Goal: Task Accomplishment & Management: Use online tool/utility

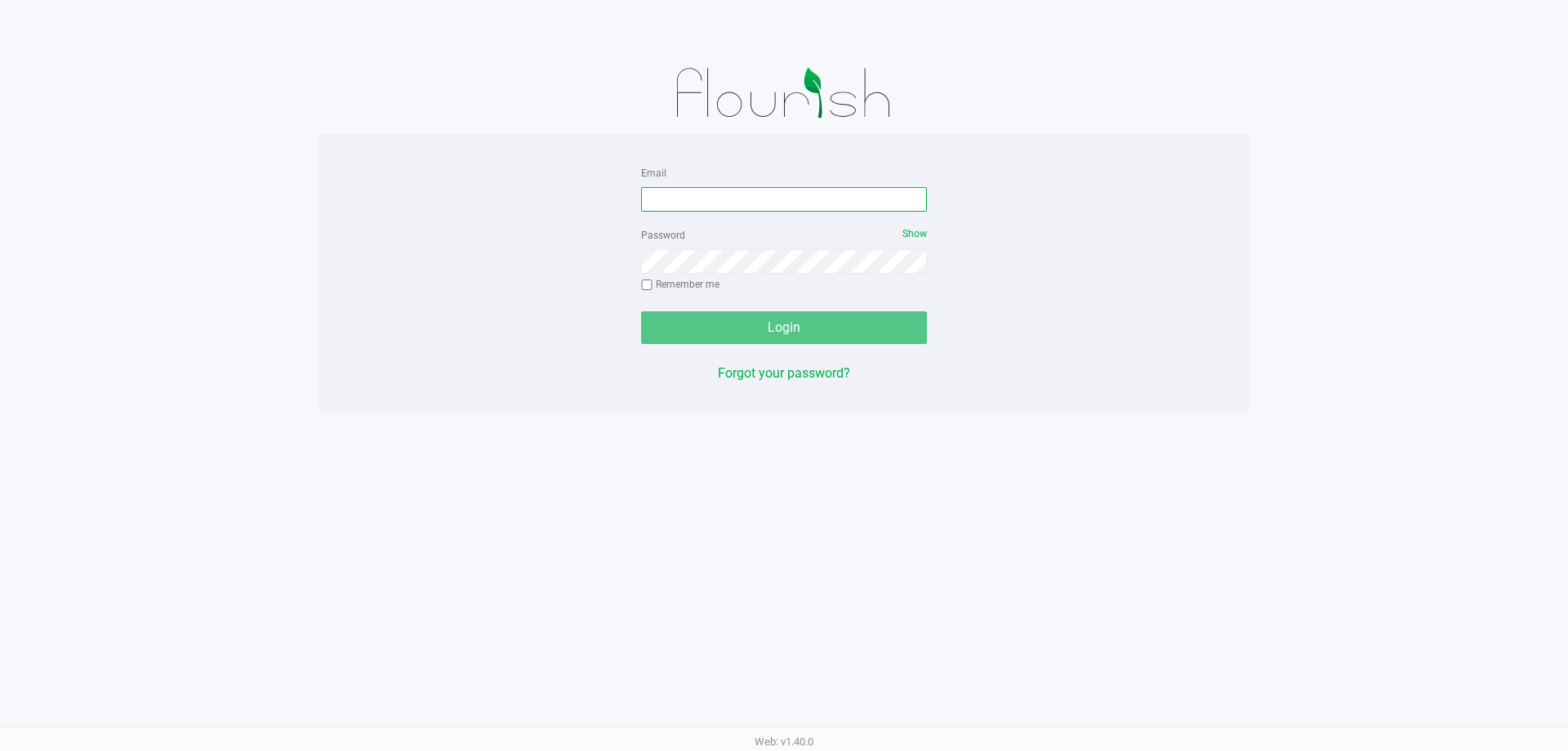
click at [758, 203] on input "Email" at bounding box center [784, 200] width 286 height 25
type input "[EMAIL_ADDRESS][DOMAIN_NAME]"
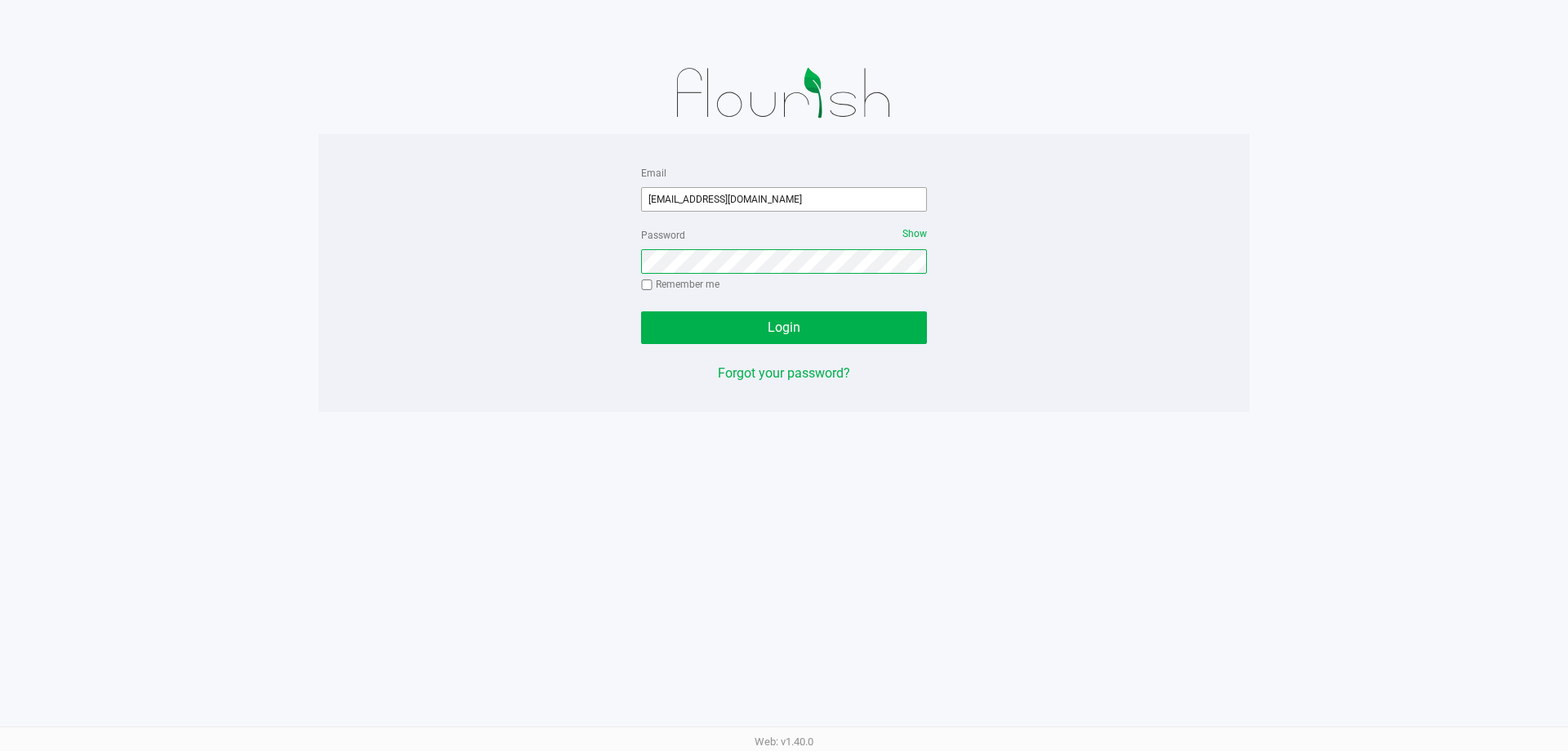
click at [641, 311] on button "Login" at bounding box center [784, 328] width 286 height 33
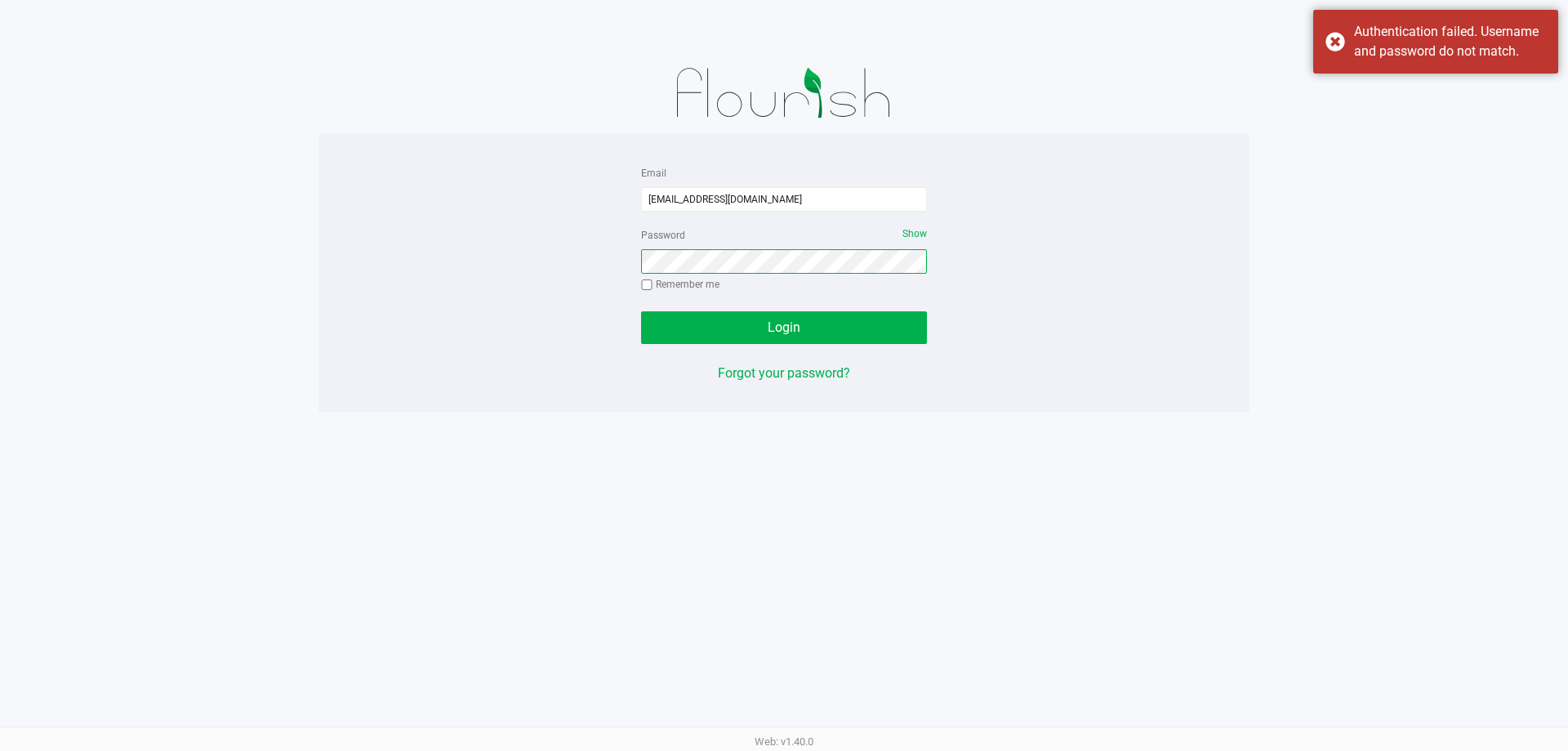
click at [641, 311] on button "Login" at bounding box center [784, 328] width 286 height 33
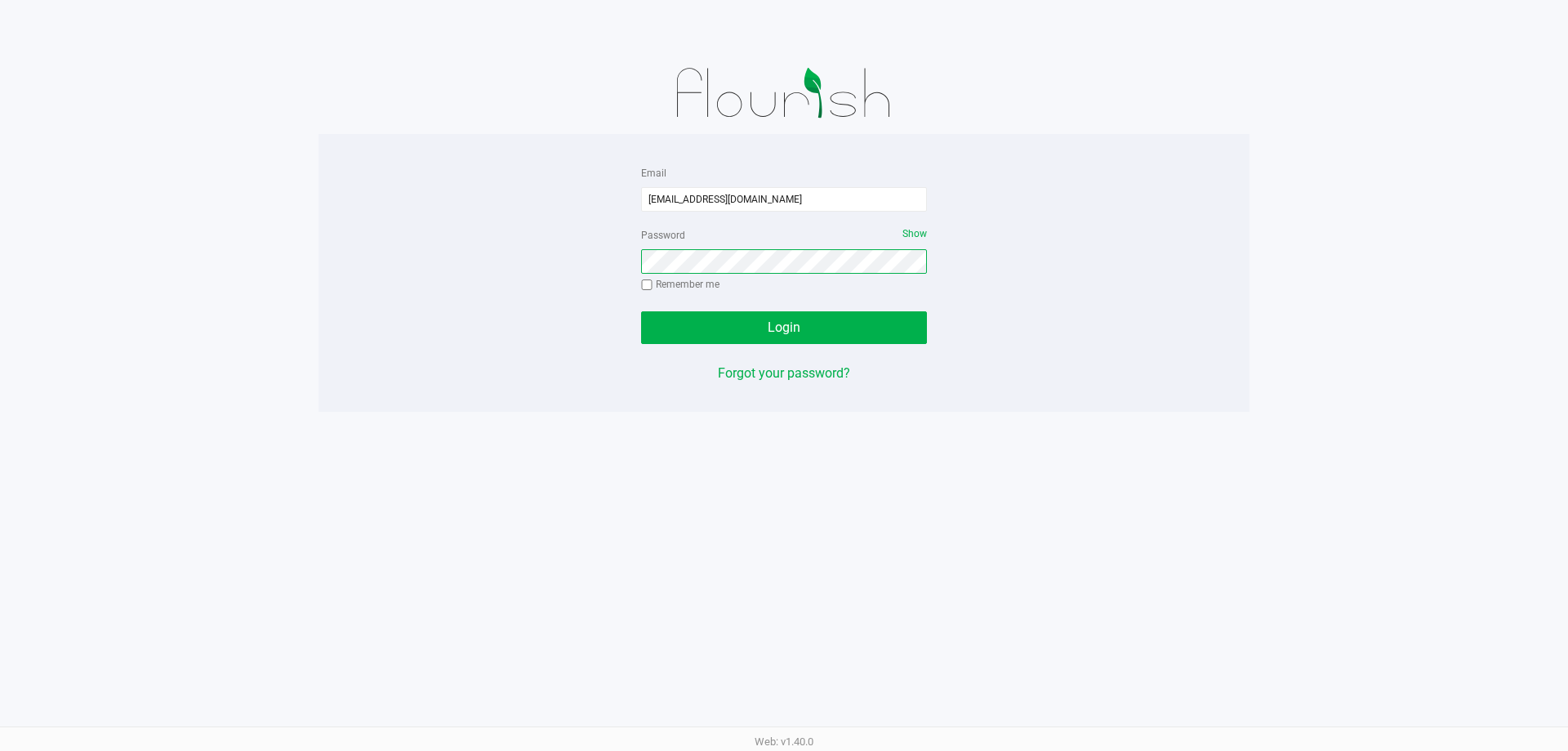
click at [641, 311] on button "Login" at bounding box center [784, 328] width 286 height 33
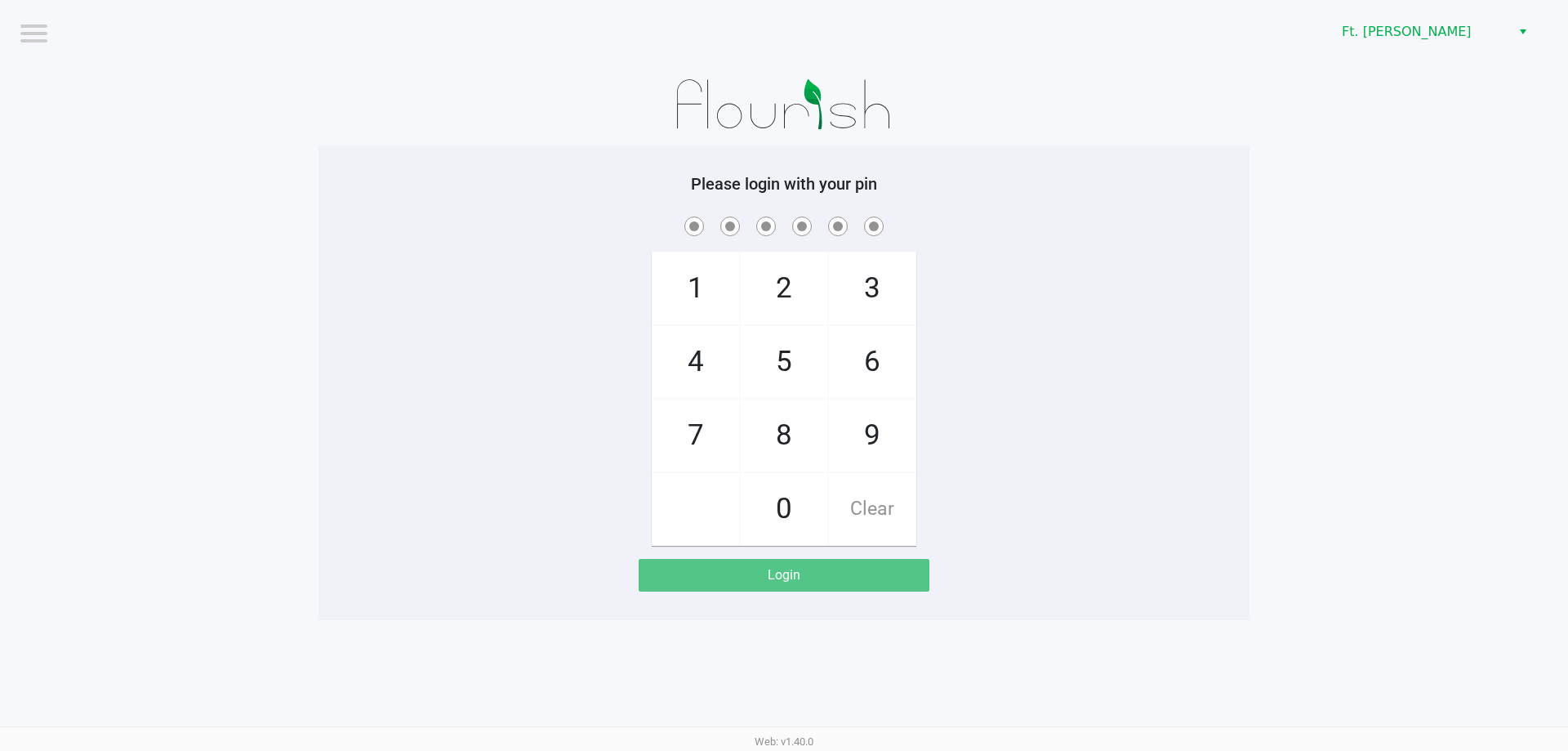
drag, startPoint x: 683, startPoint y: 426, endPoint x: 766, endPoint y: 380, distance: 94.9
click at [686, 426] on span "7" at bounding box center [695, 435] width 86 height 71
checkbox input "true"
click at [793, 351] on span "5" at bounding box center [784, 362] width 86 height 71
checkbox input "true"
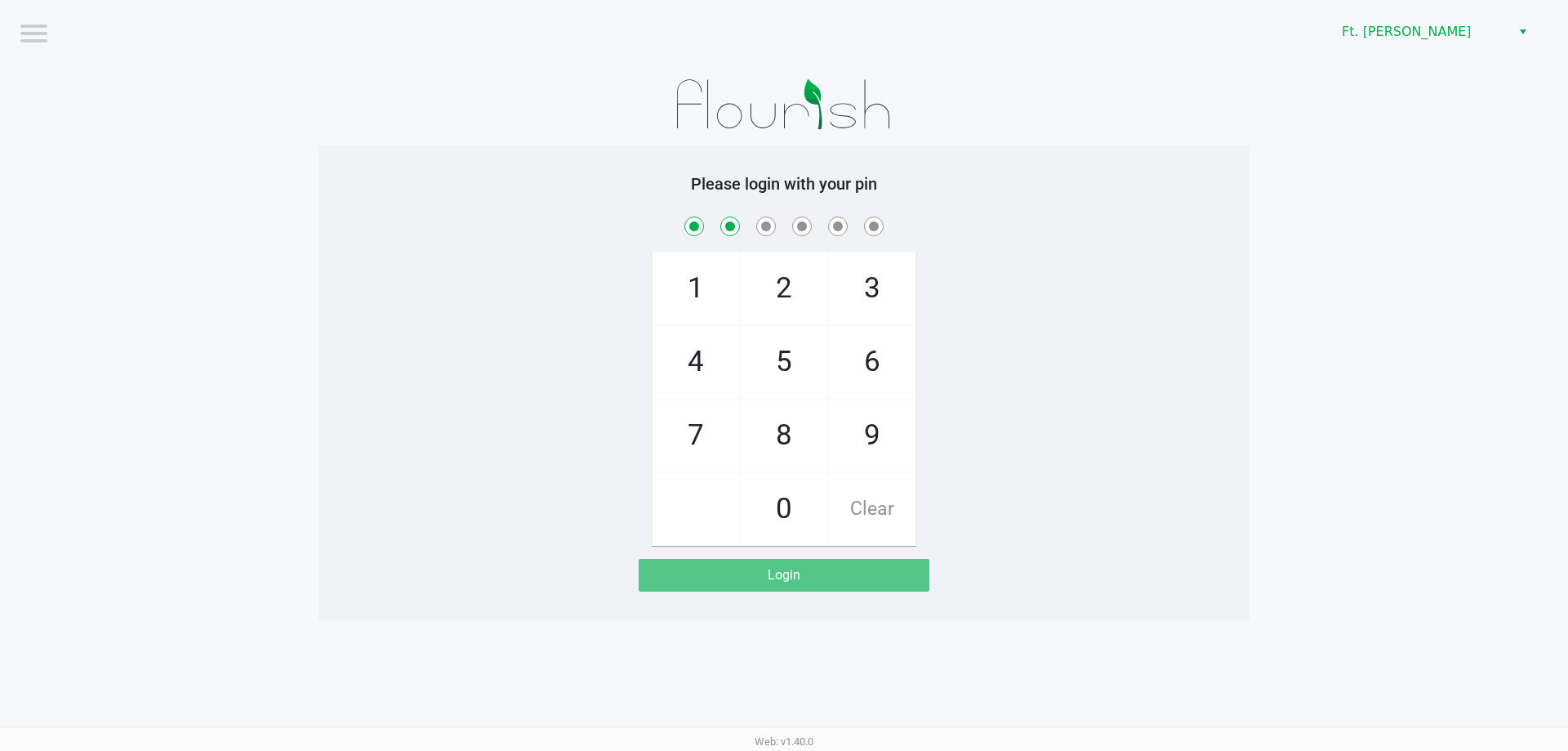
click at [863, 364] on span "6" at bounding box center [871, 362] width 86 height 71
checkbox input "true"
drag, startPoint x: 863, startPoint y: 364, endPoint x: 838, endPoint y: 375, distance: 27.3
click at [862, 366] on span "6" at bounding box center [871, 362] width 86 height 71
checkbox input "true"
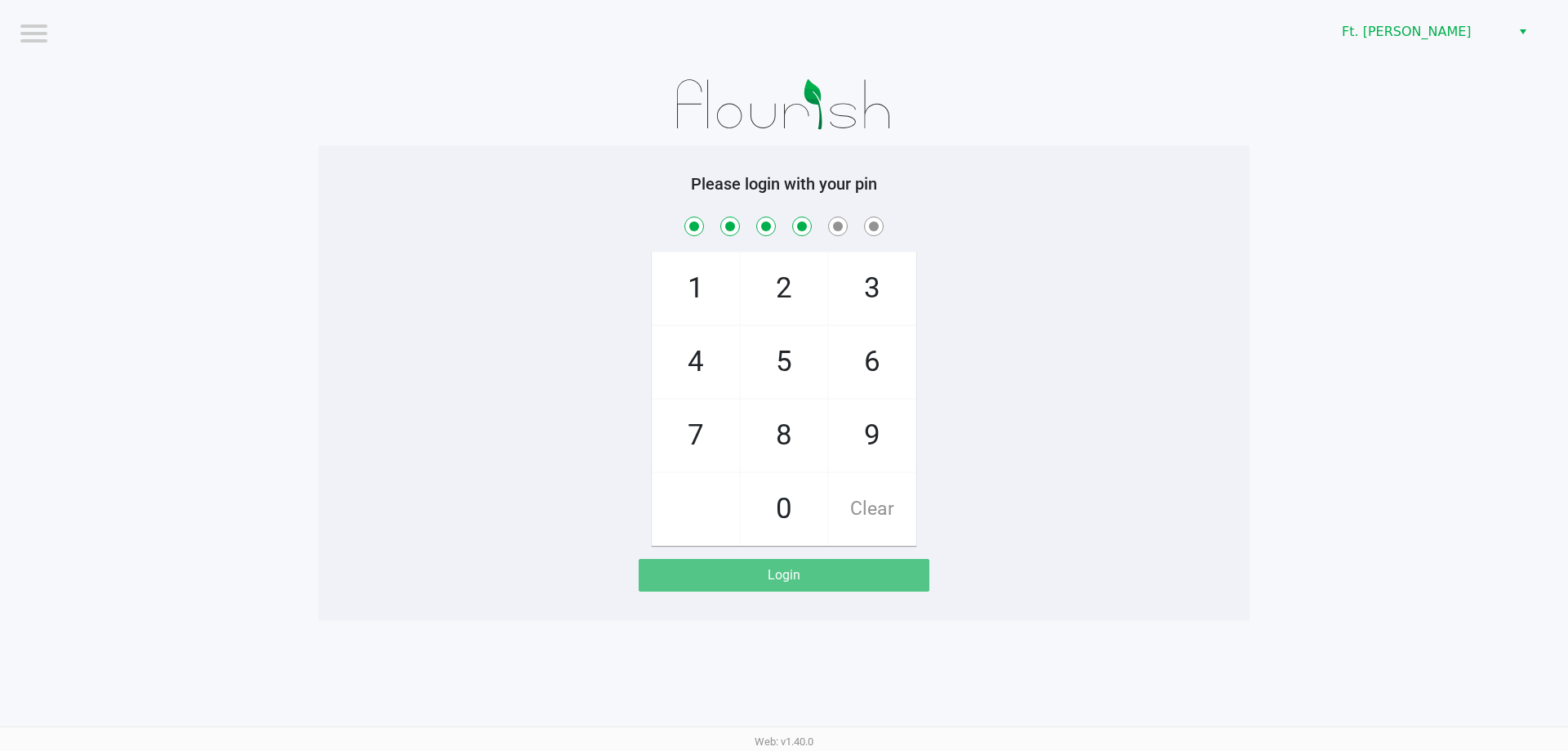
drag, startPoint x: 701, startPoint y: 358, endPoint x: 858, endPoint y: 356, distance: 157.0
click at [712, 362] on span "4" at bounding box center [695, 362] width 86 height 71
checkbox input "true"
click at [867, 306] on span "3" at bounding box center [871, 288] width 86 height 71
checkbox input "true"
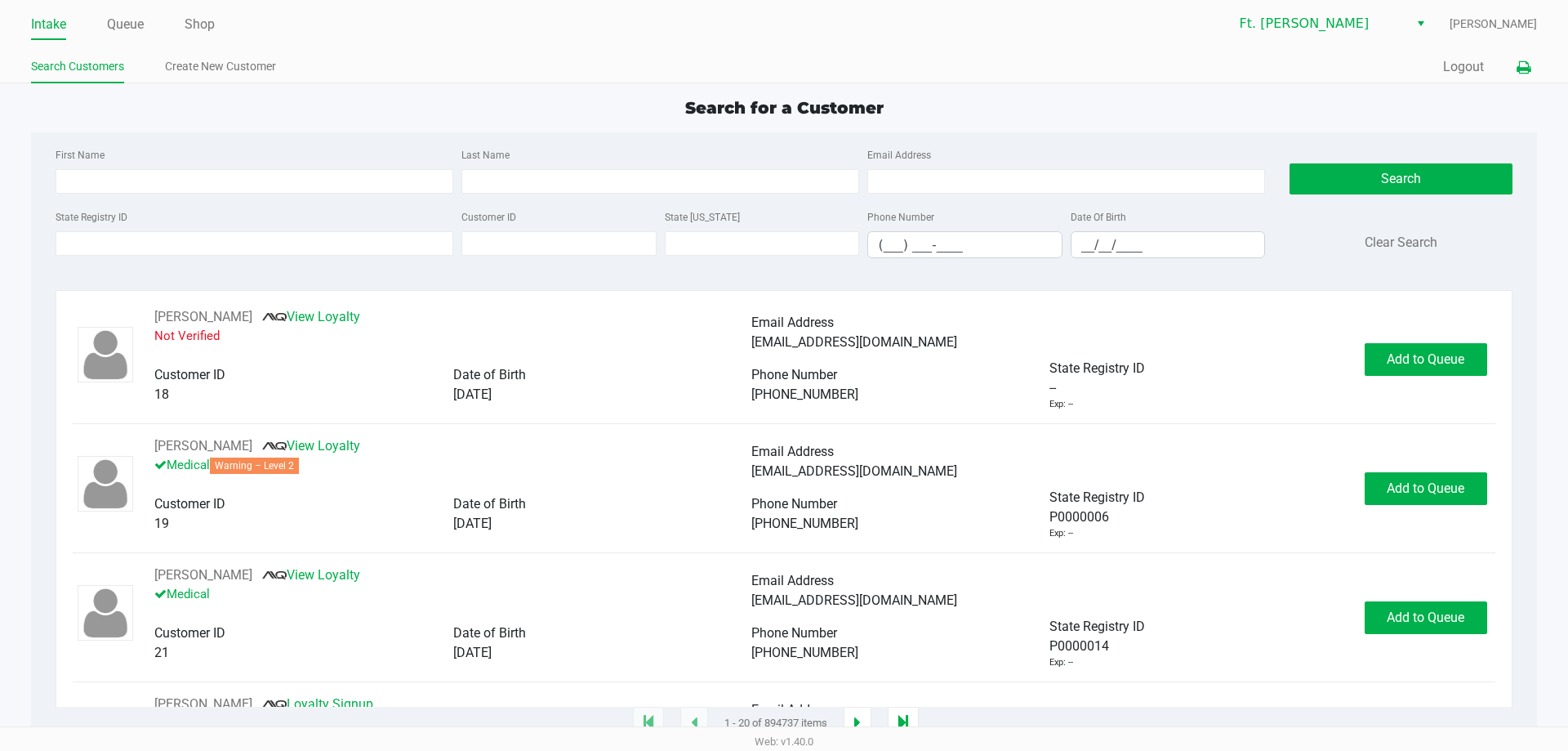
click at [1524, 71] on icon at bounding box center [1523, 68] width 14 height 12
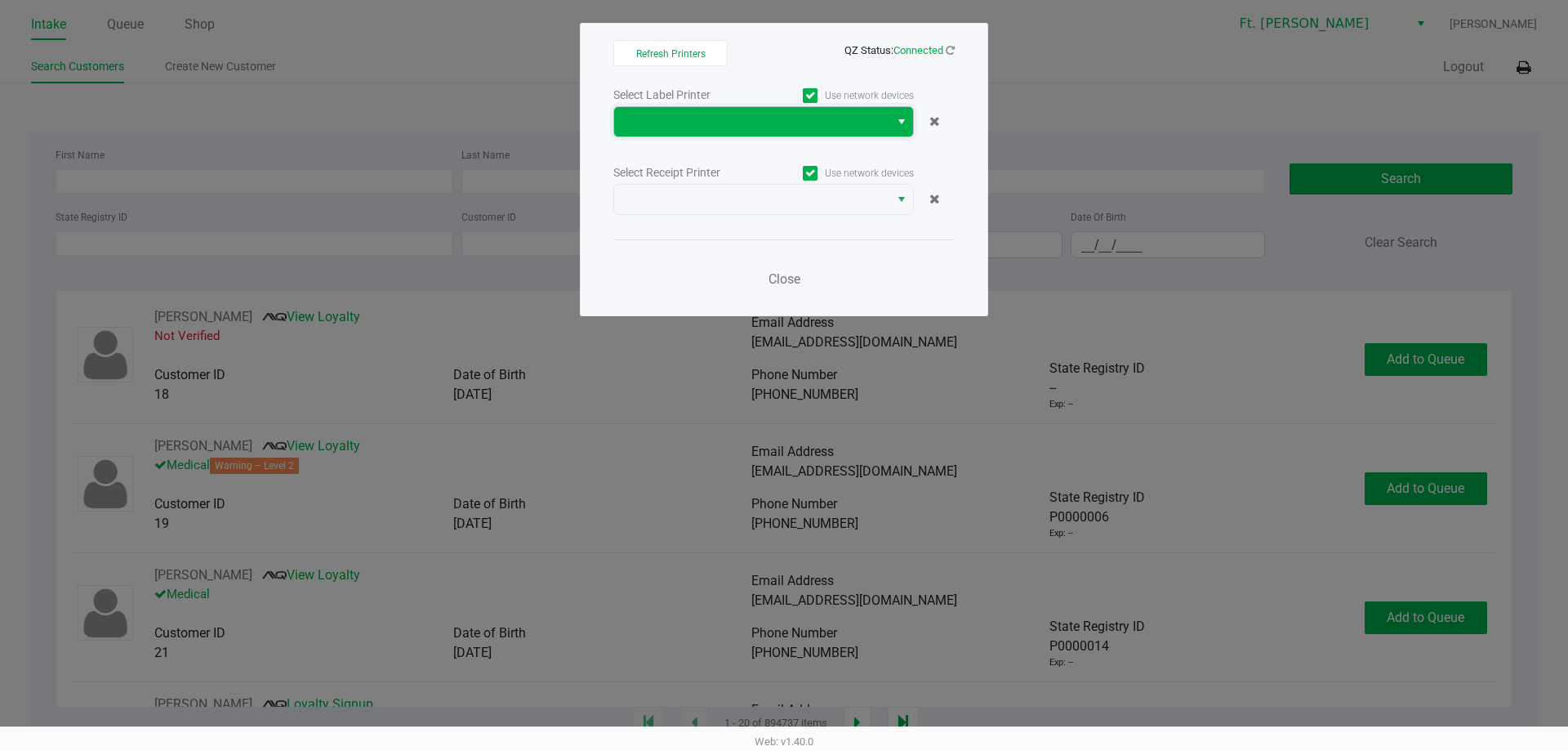
click at [822, 130] on span at bounding box center [751, 122] width 255 height 20
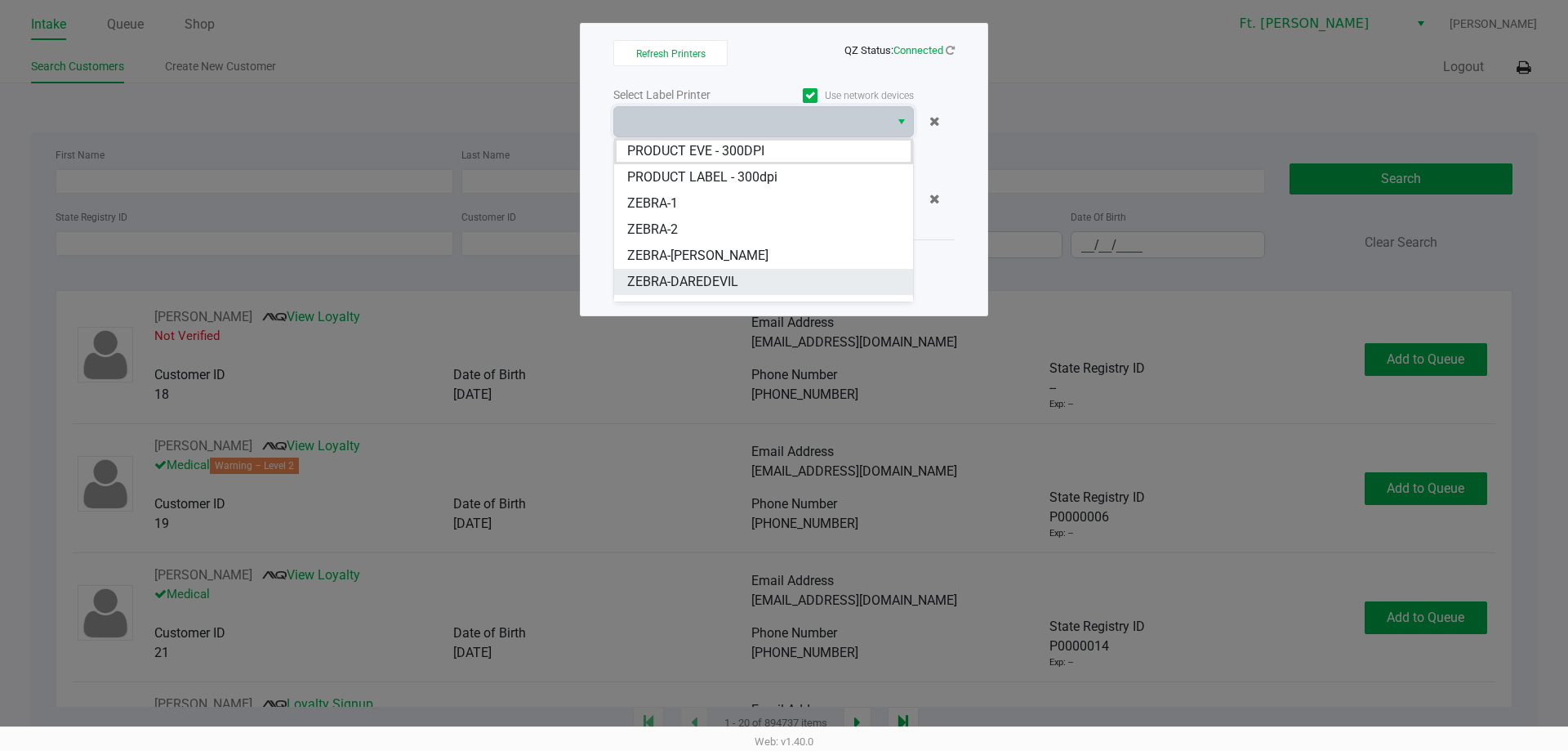
click at [752, 284] on li "ZEBRA-DAREDEVIL" at bounding box center [764, 282] width 299 height 26
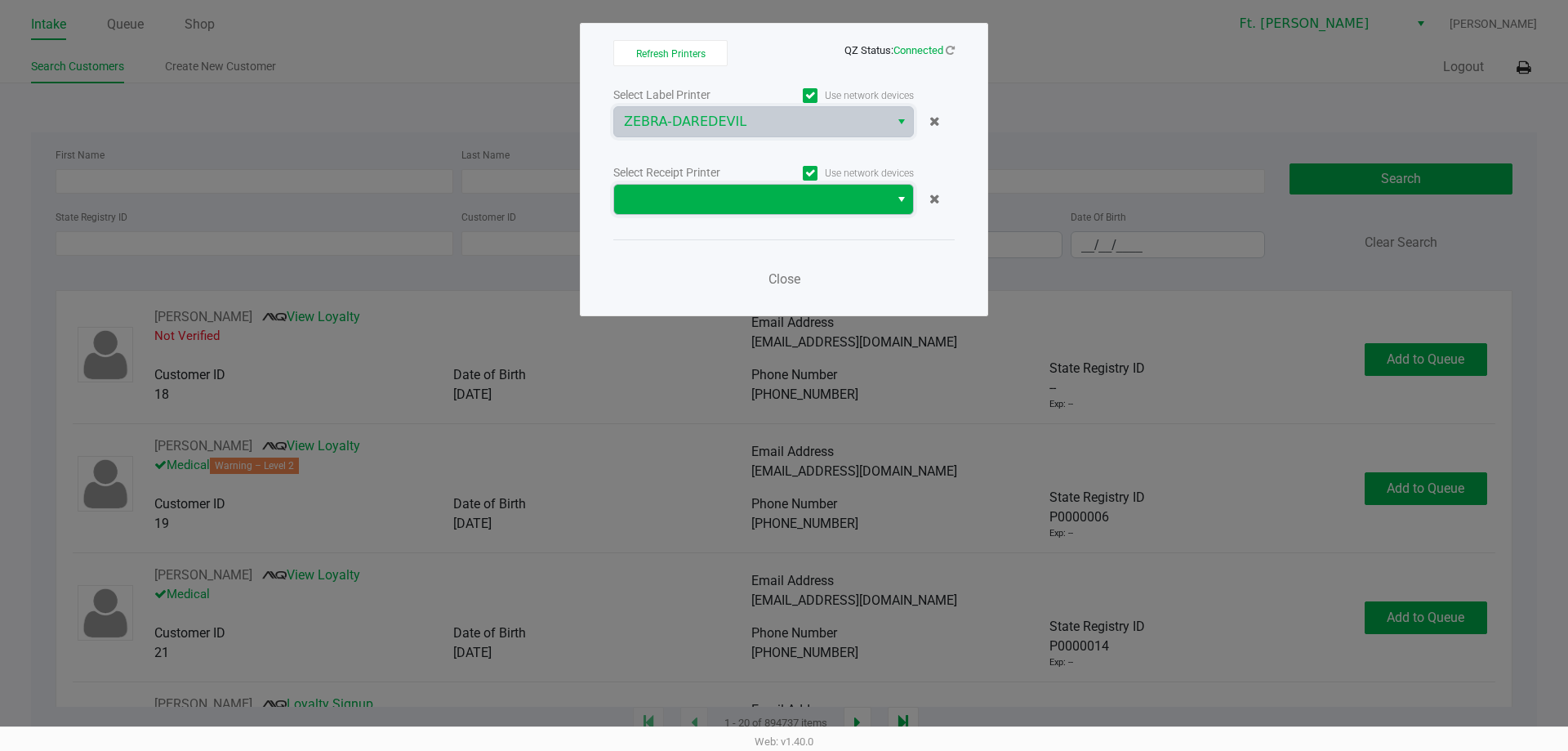
click at [730, 200] on span at bounding box center [751, 200] width 255 height 20
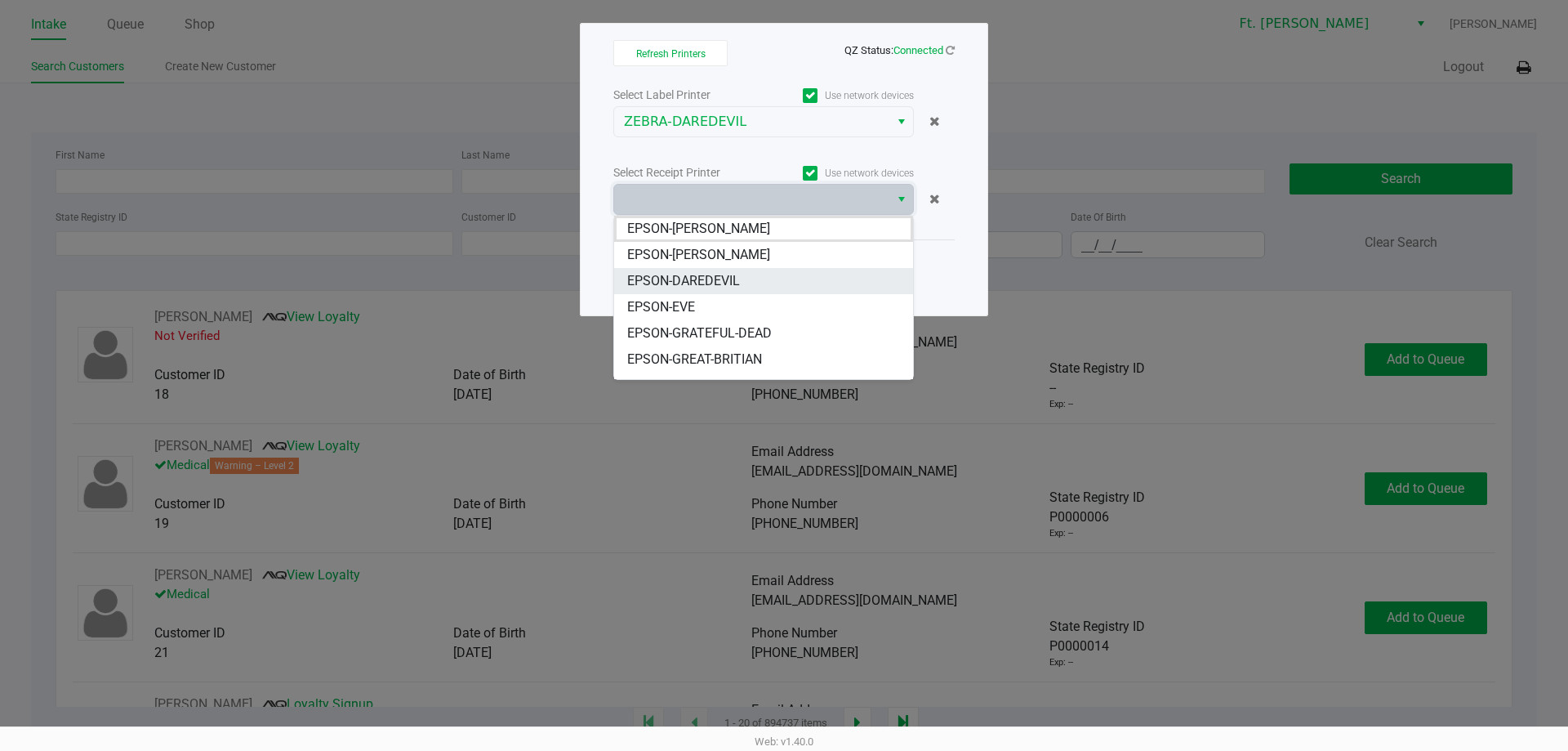
click at [739, 290] on span "EPSON-DAREDEVIL" at bounding box center [683, 281] width 113 height 20
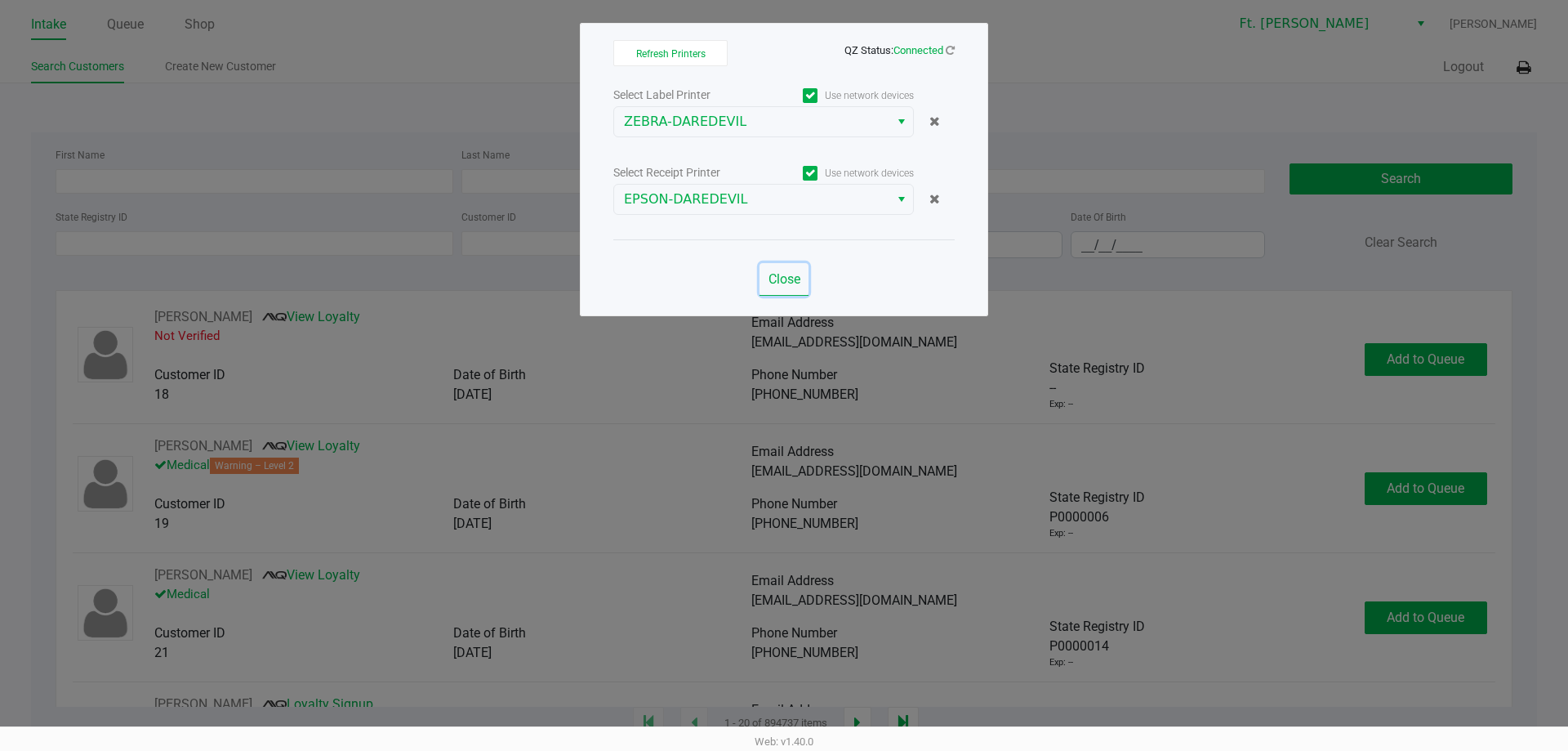
click at [793, 282] on span "Close" at bounding box center [784, 279] width 32 height 16
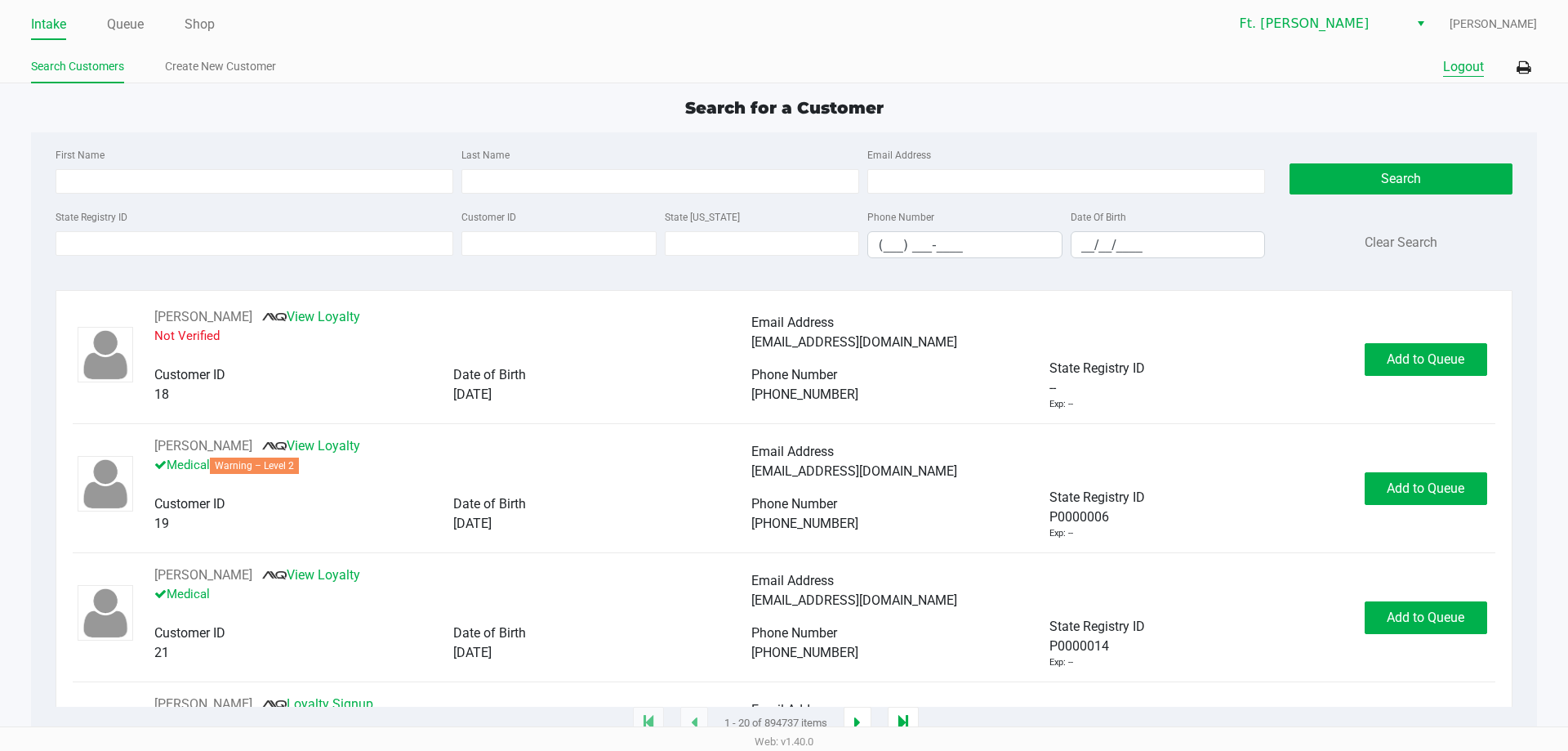
click at [1459, 62] on button "Logout" at bounding box center [1463, 67] width 41 height 20
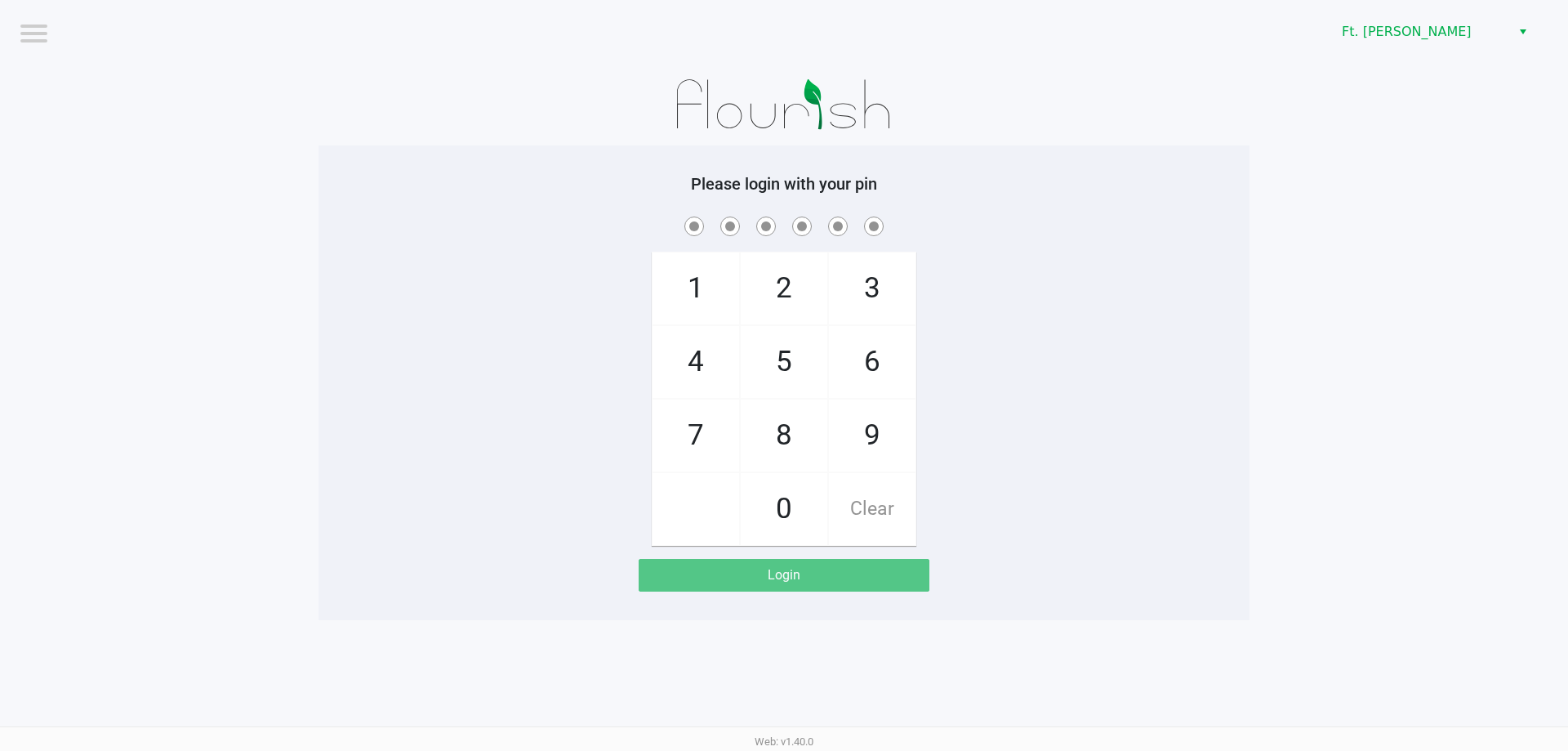
click at [716, 430] on span "7" at bounding box center [695, 435] width 86 height 71
checkbox input "true"
click at [761, 355] on span "5" at bounding box center [784, 362] width 86 height 71
checkbox input "true"
click at [853, 350] on span "6" at bounding box center [871, 362] width 86 height 71
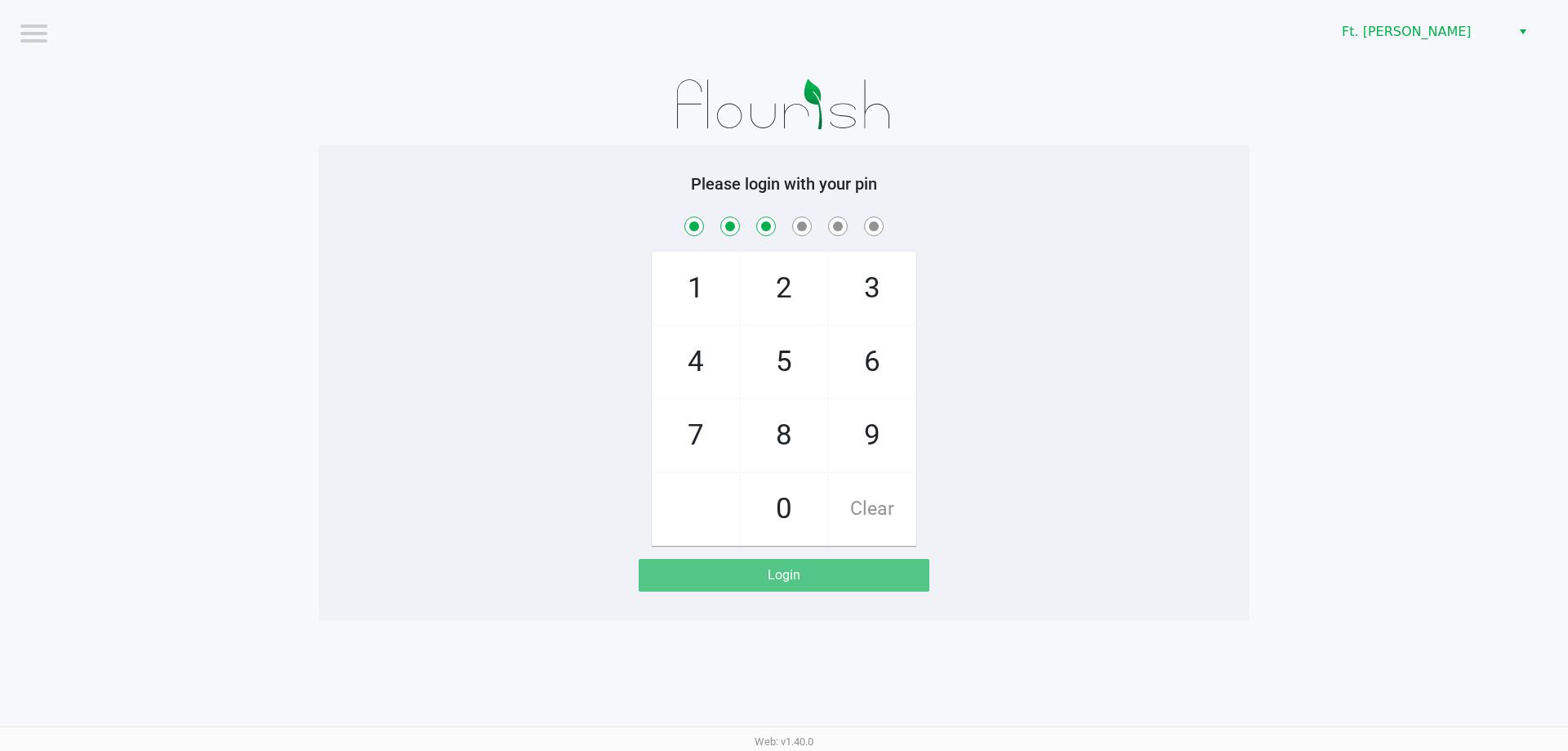
checkbox input "true"
click at [853, 350] on span "6" at bounding box center [871, 362] width 86 height 71
checkbox input "true"
click at [684, 356] on span "4" at bounding box center [695, 362] width 86 height 71
checkbox input "true"
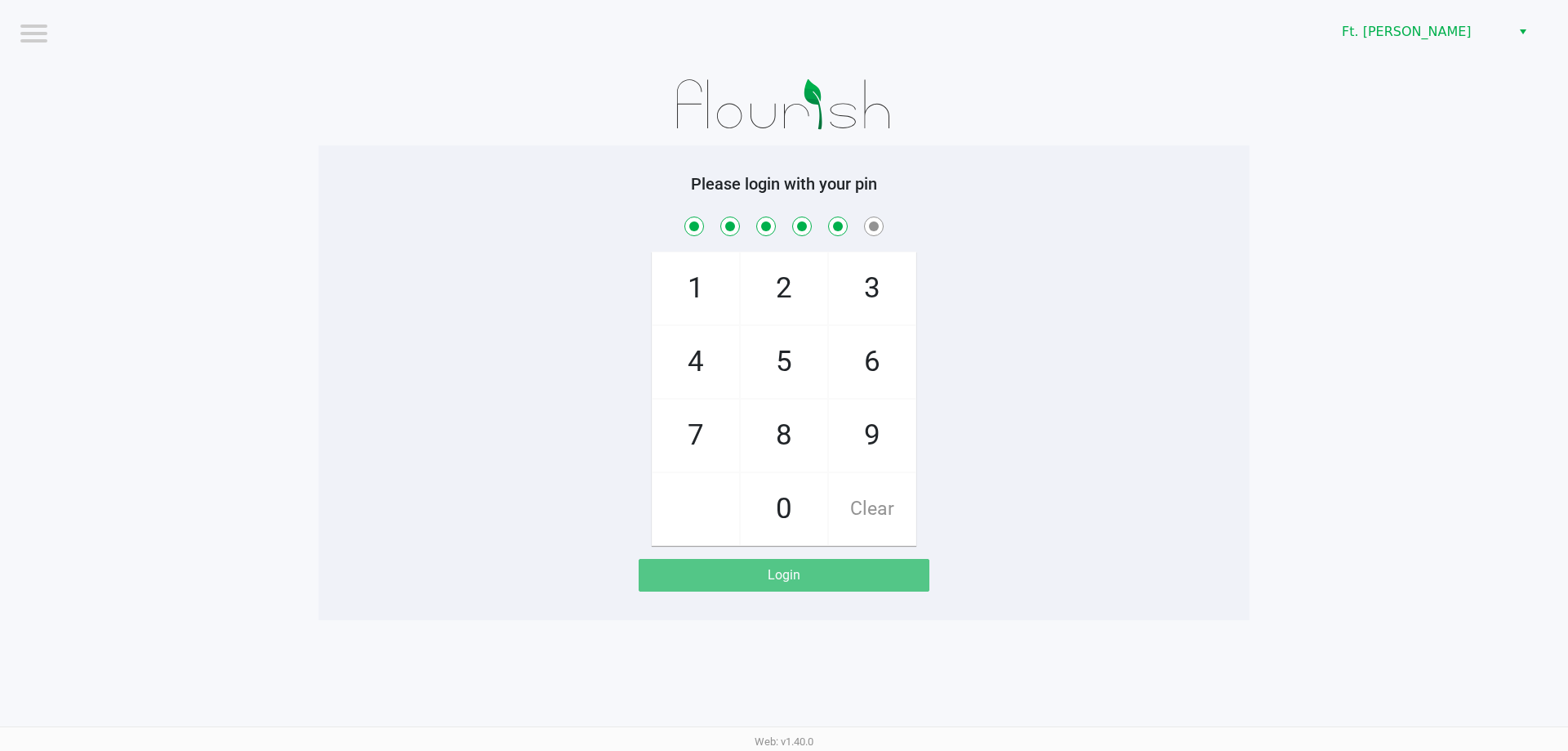
click at [840, 280] on span "3" at bounding box center [871, 288] width 86 height 71
checkbox input "true"
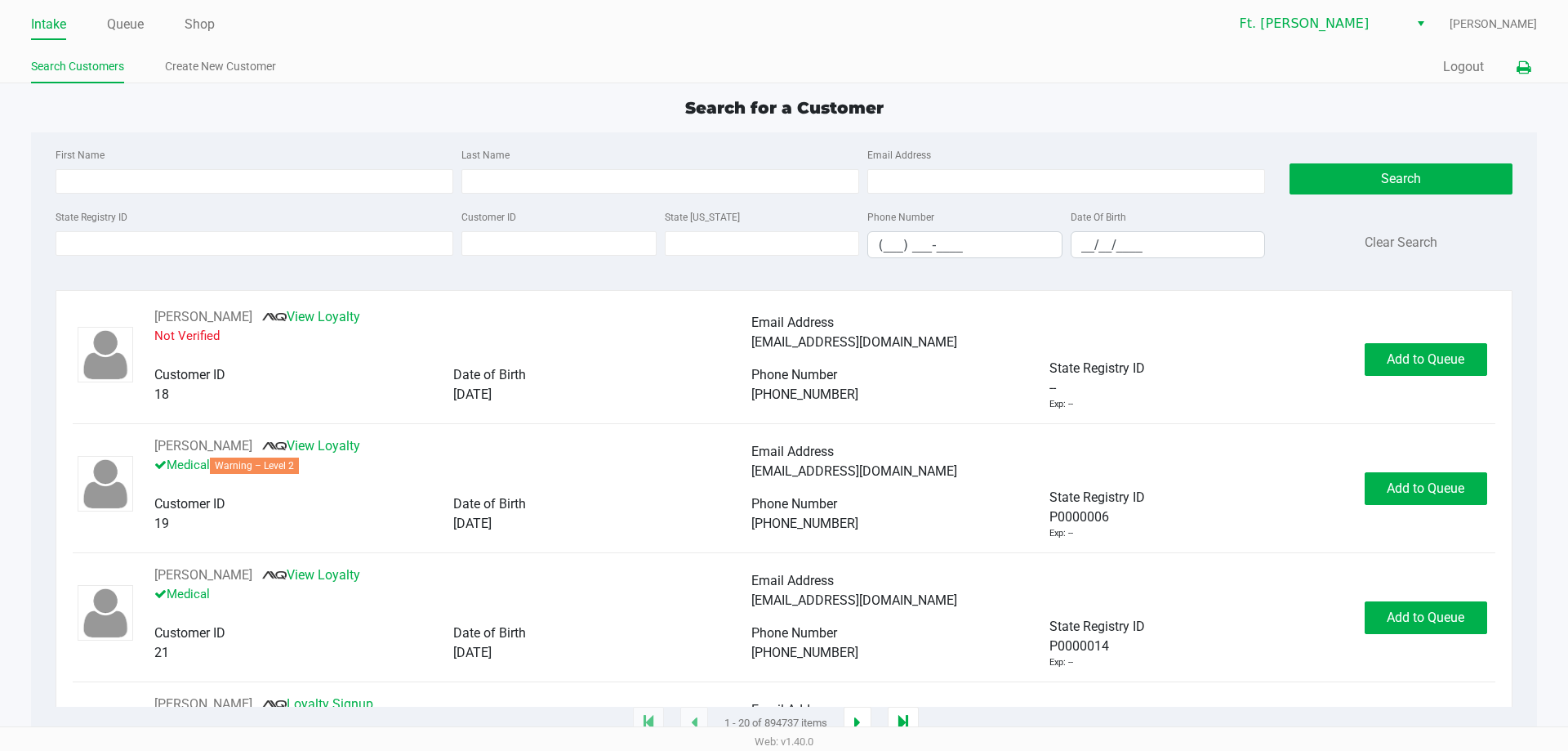
click at [1526, 75] on button at bounding box center [1523, 67] width 27 height 30
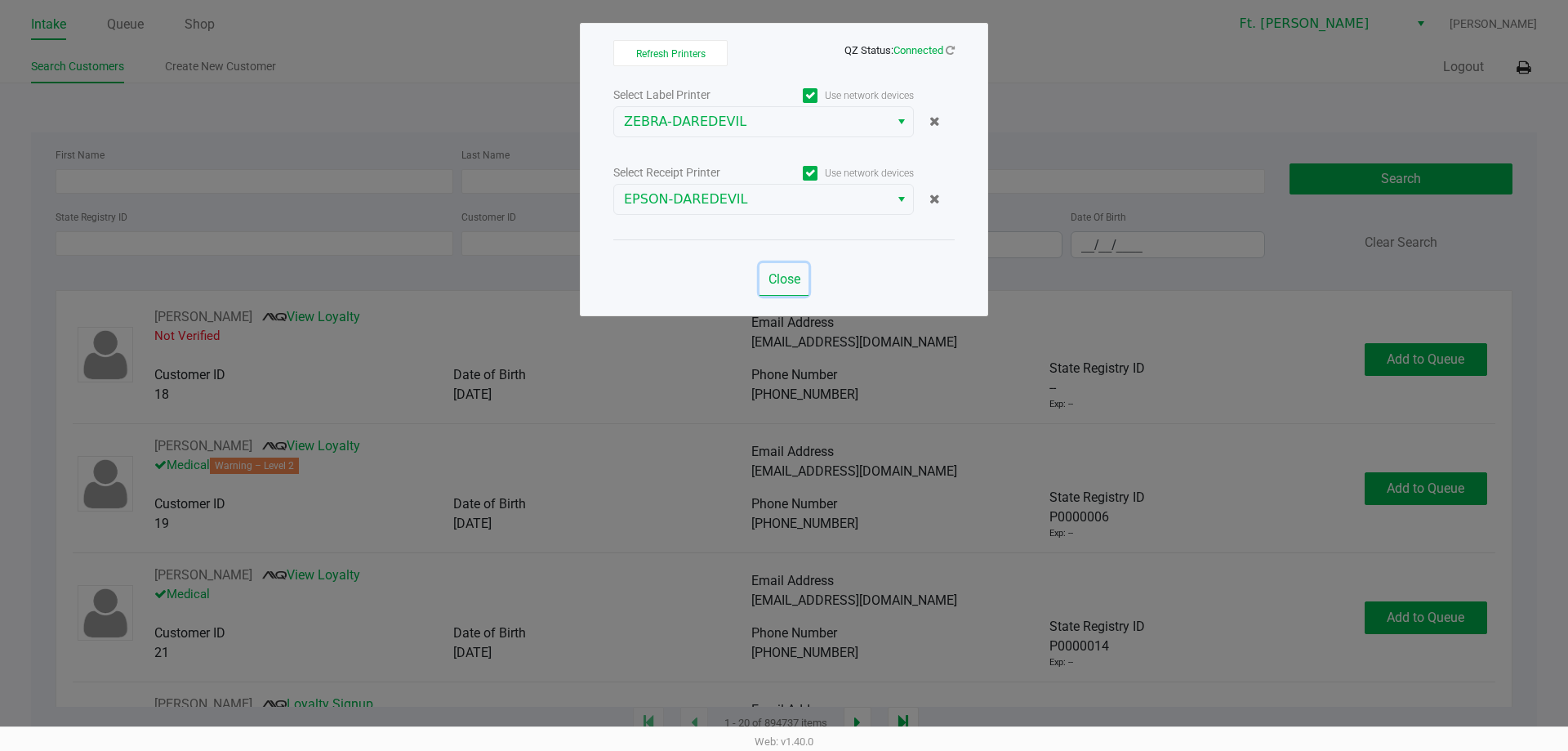
click at [770, 279] on span "Close" at bounding box center [784, 279] width 32 height 16
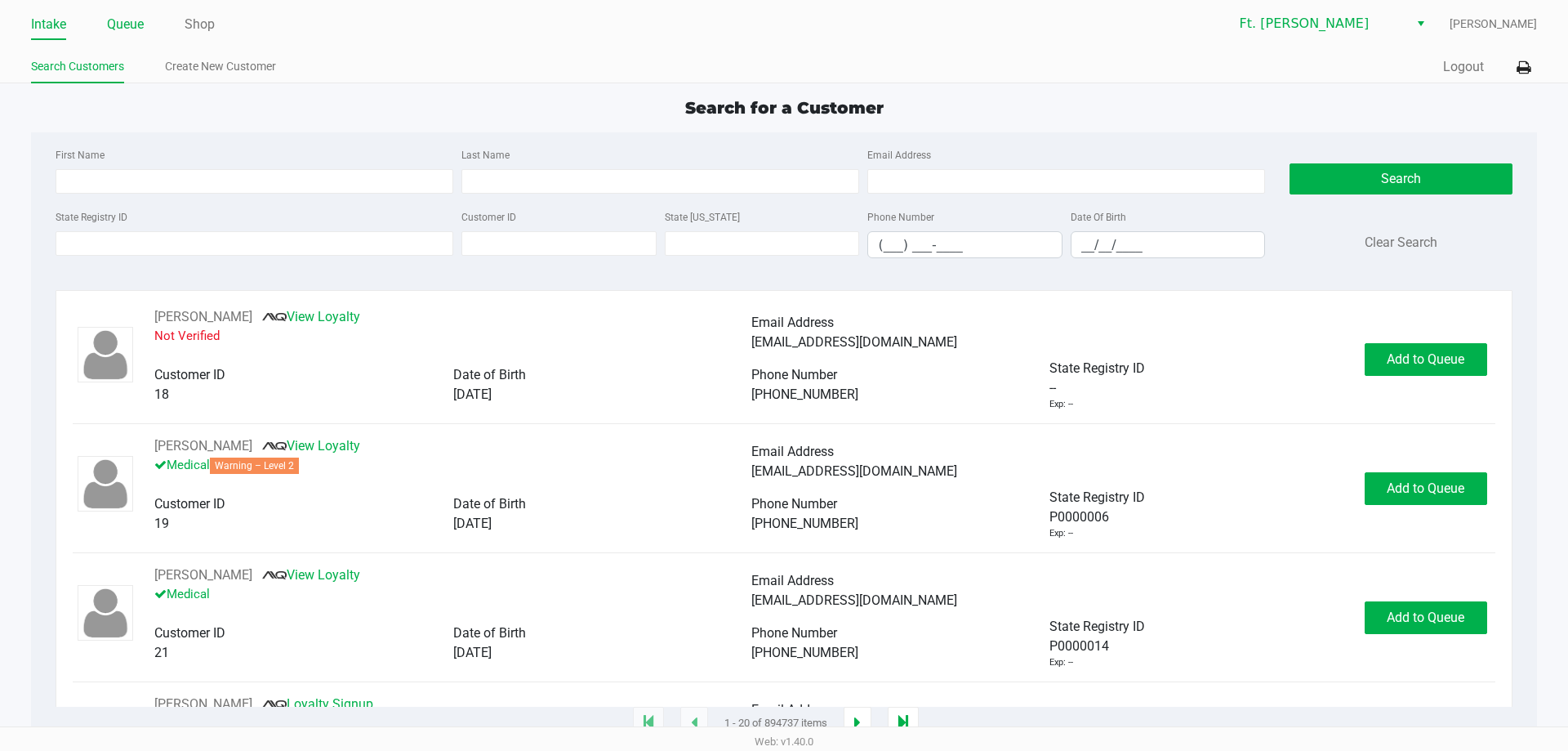
click at [113, 25] on link "Queue" at bounding box center [125, 25] width 37 height 23
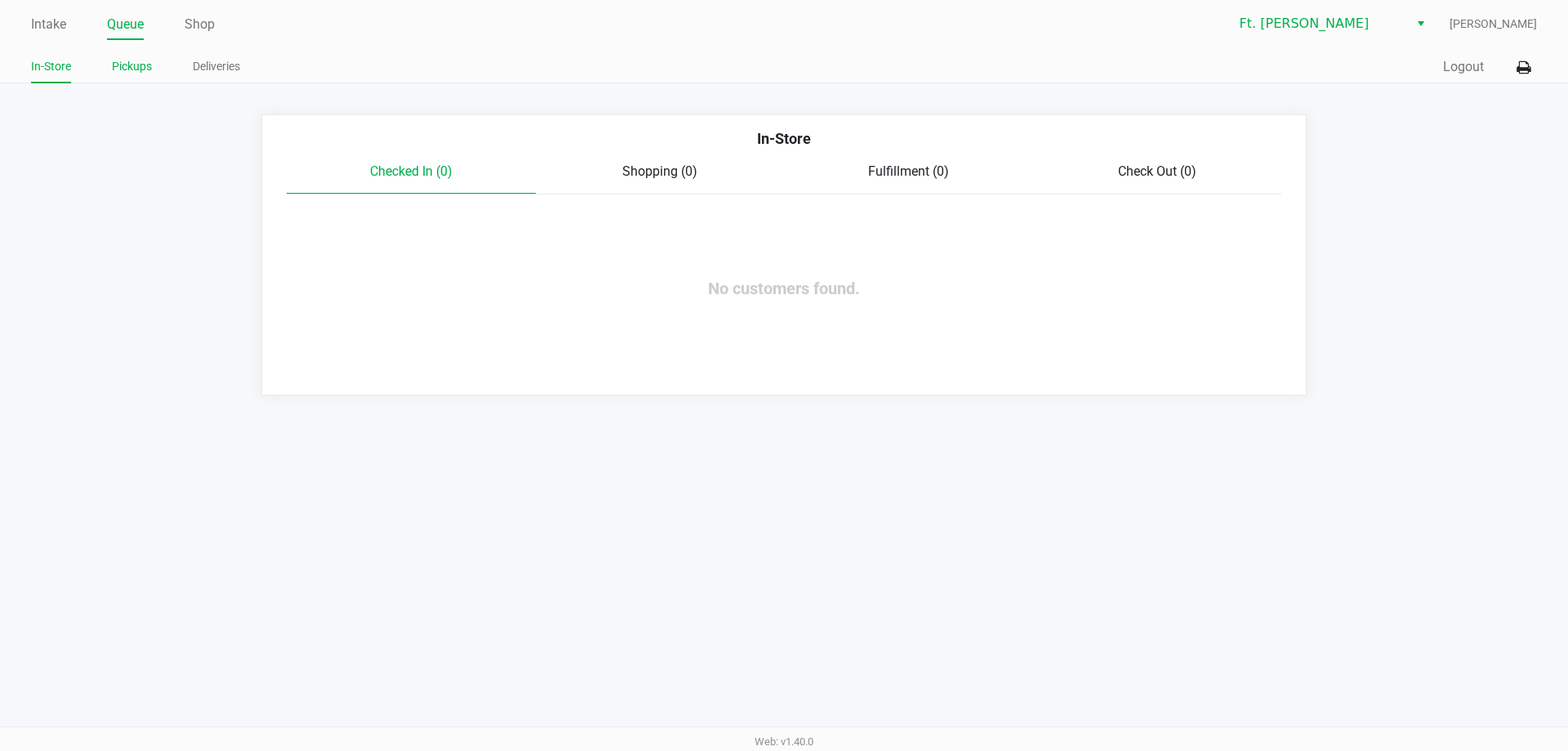
click at [141, 68] on link "Pickups" at bounding box center [131, 67] width 40 height 21
click at [218, 76] on link "Deliveries" at bounding box center [217, 67] width 48 height 21
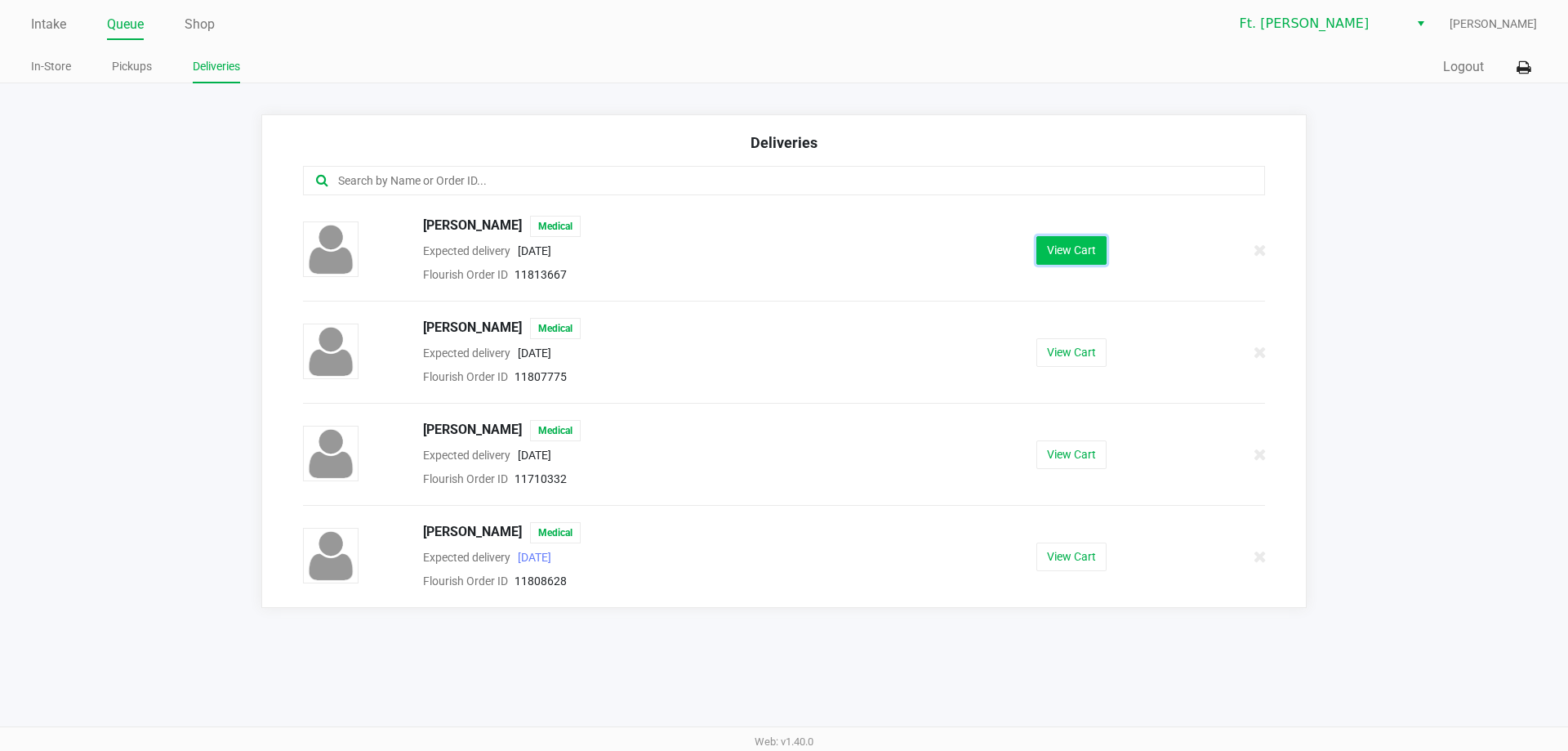
click at [1074, 260] on button "View Cart" at bounding box center [1070, 250] width 70 height 29
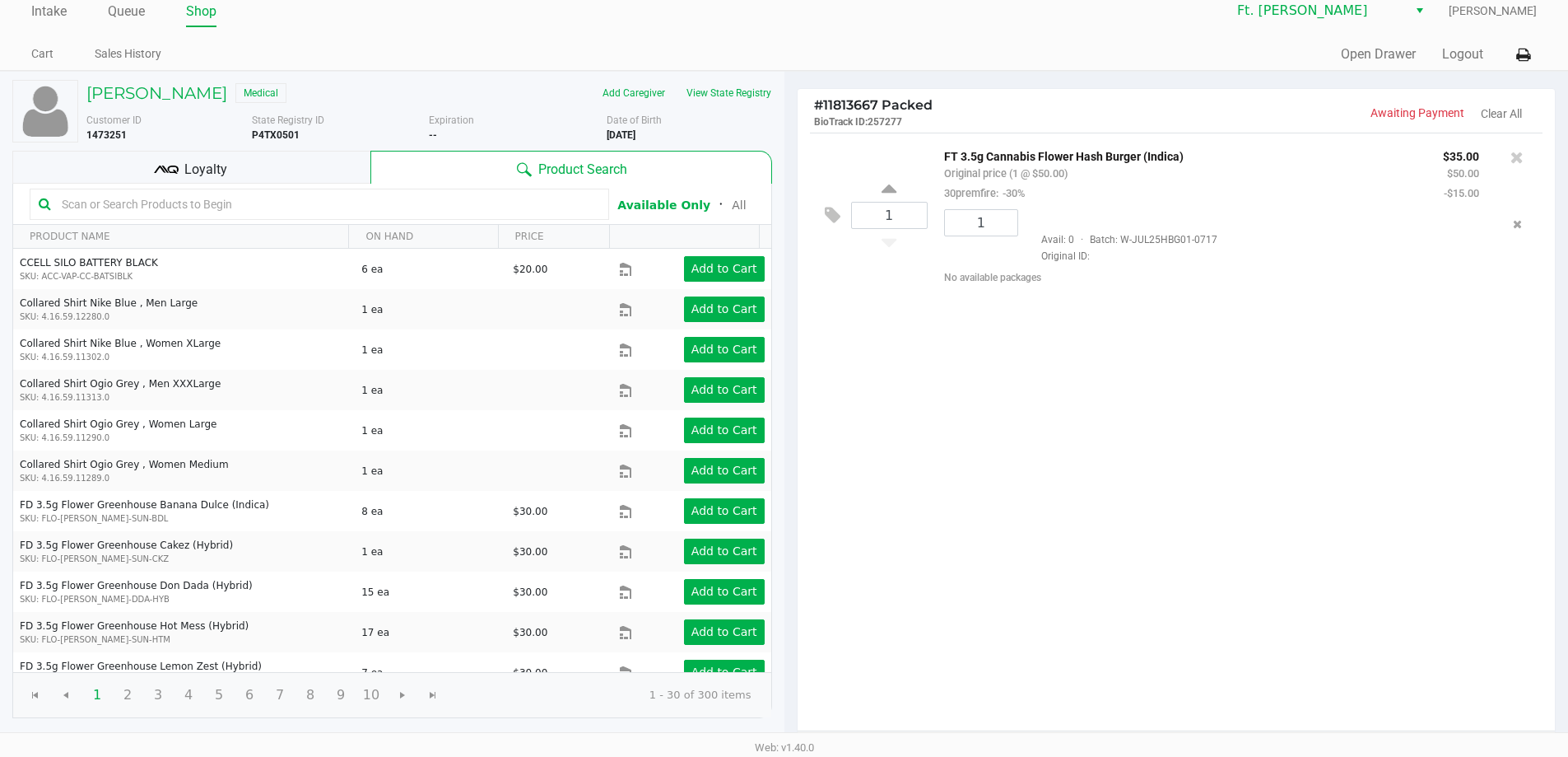
scroll to position [169, 0]
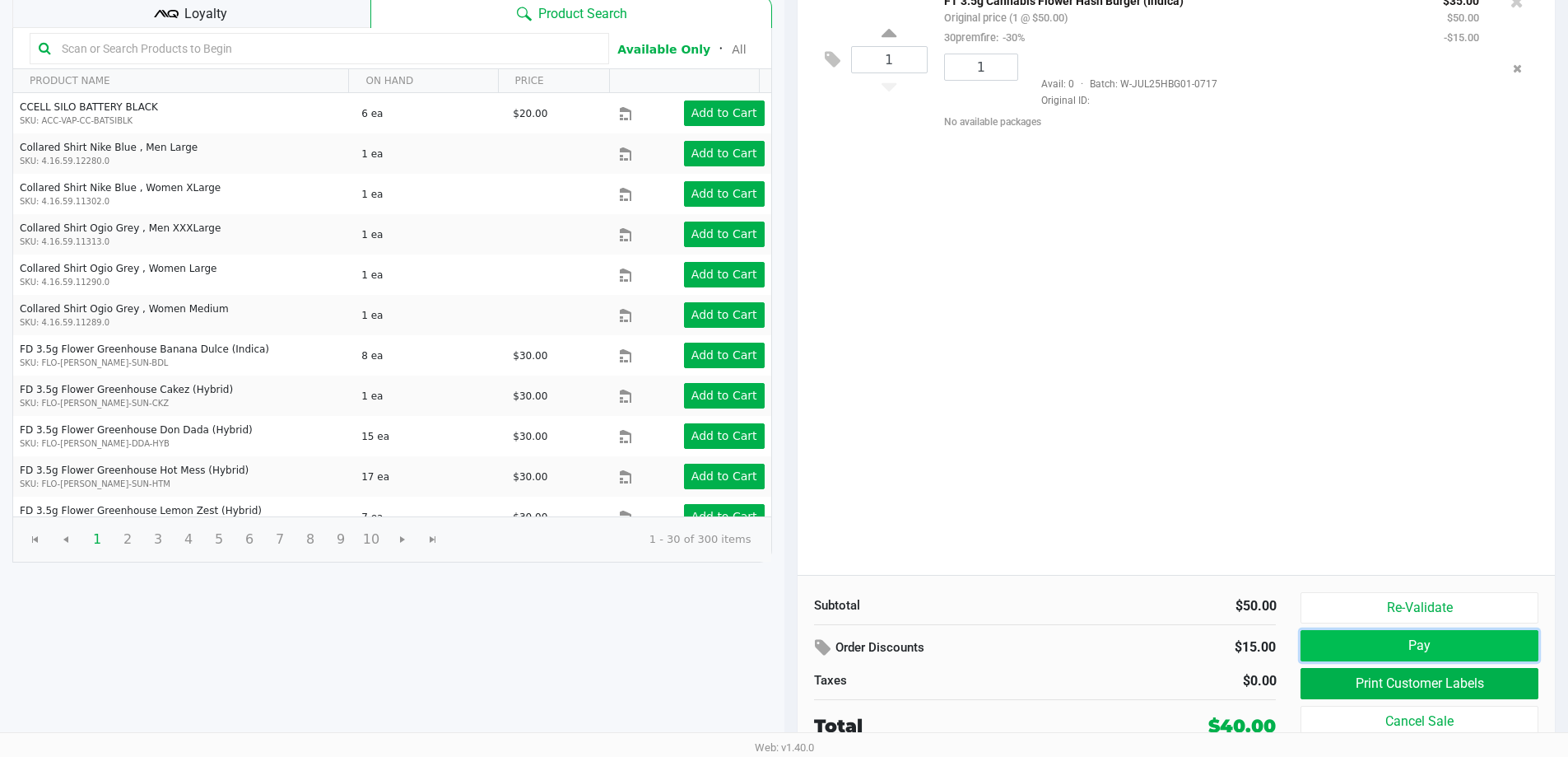
click at [1434, 642] on button "Pay" at bounding box center [1419, 645] width 237 height 31
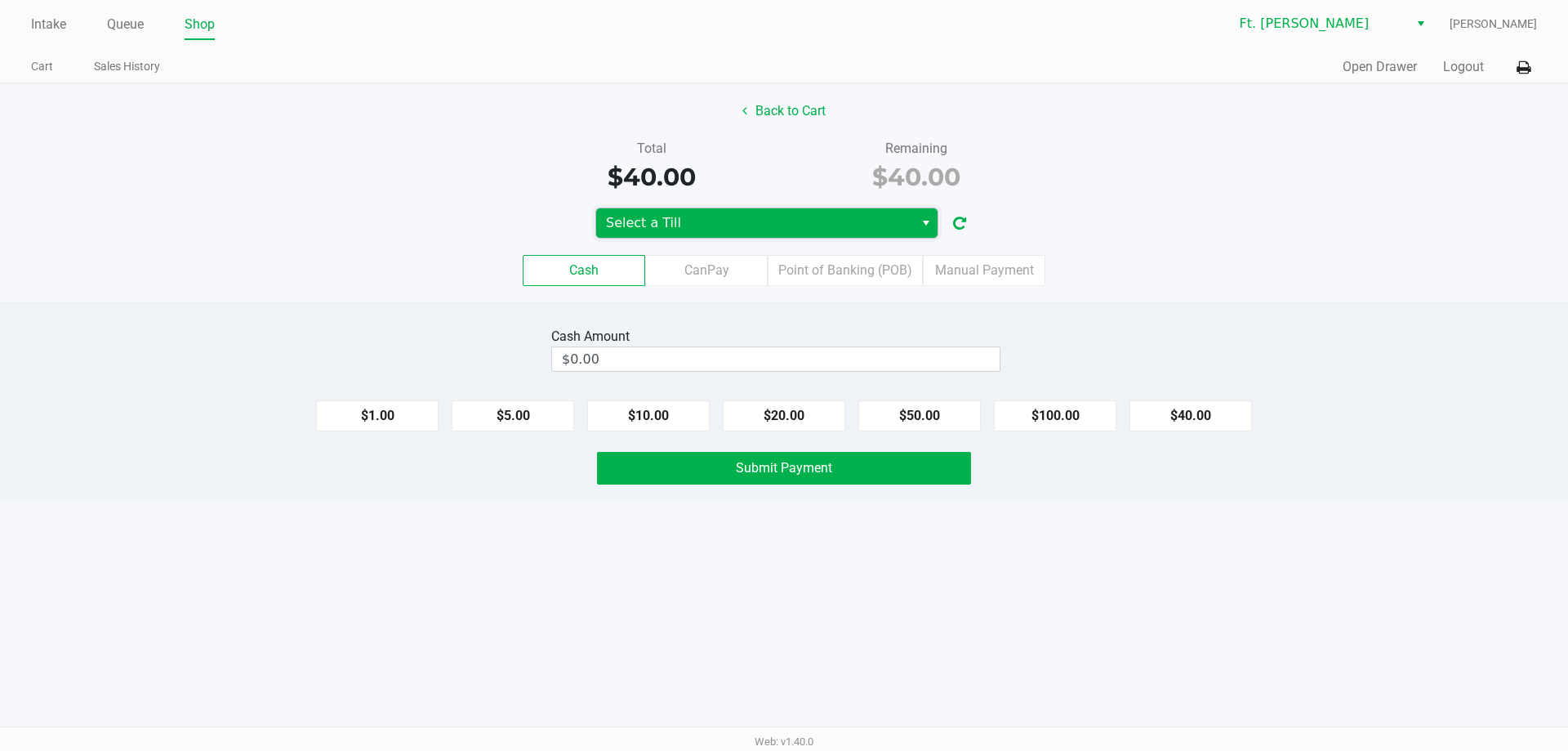
click at [760, 228] on span "Select a Till" at bounding box center [755, 223] width 298 height 20
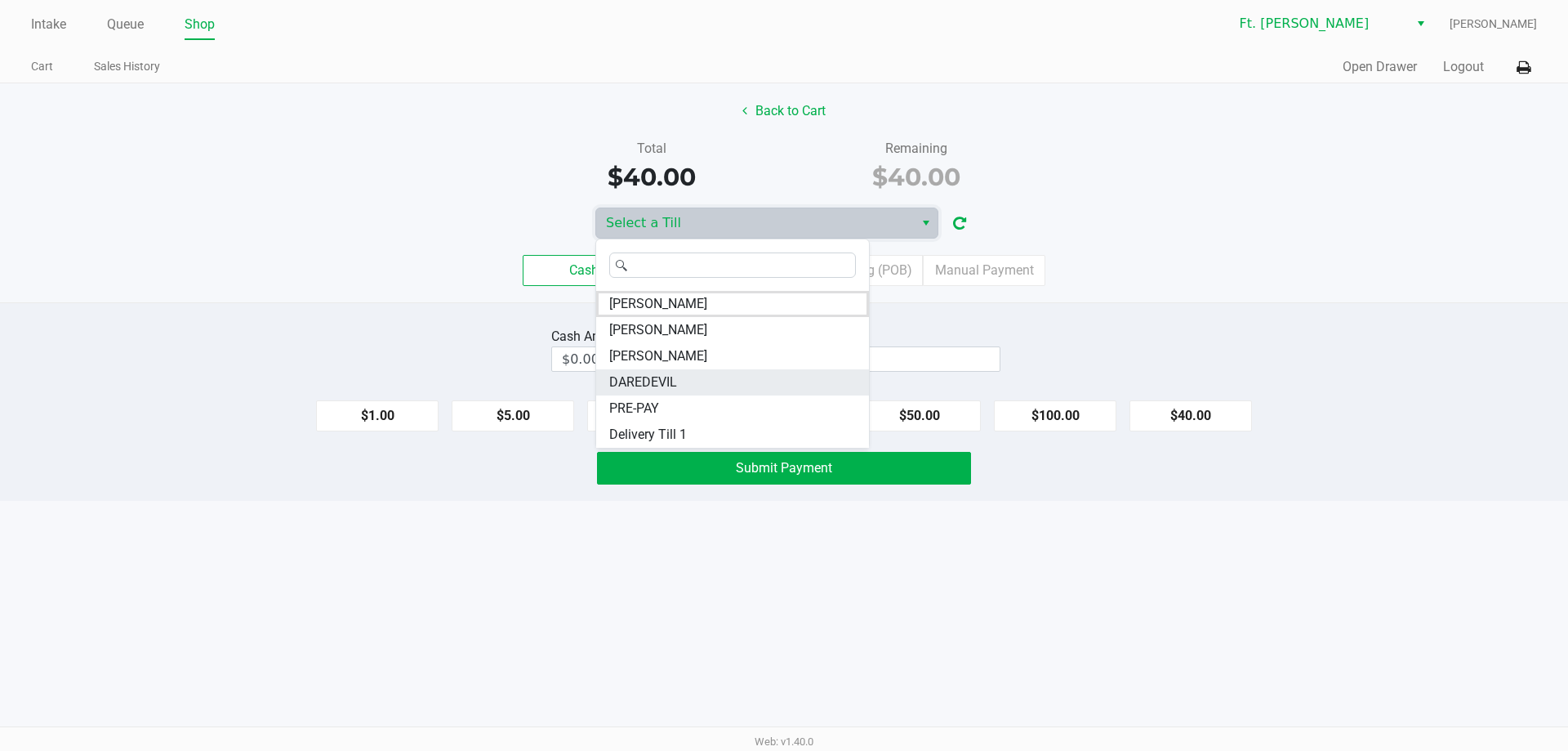
click at [729, 391] on li "DAREDEVIL" at bounding box center [733, 382] width 273 height 26
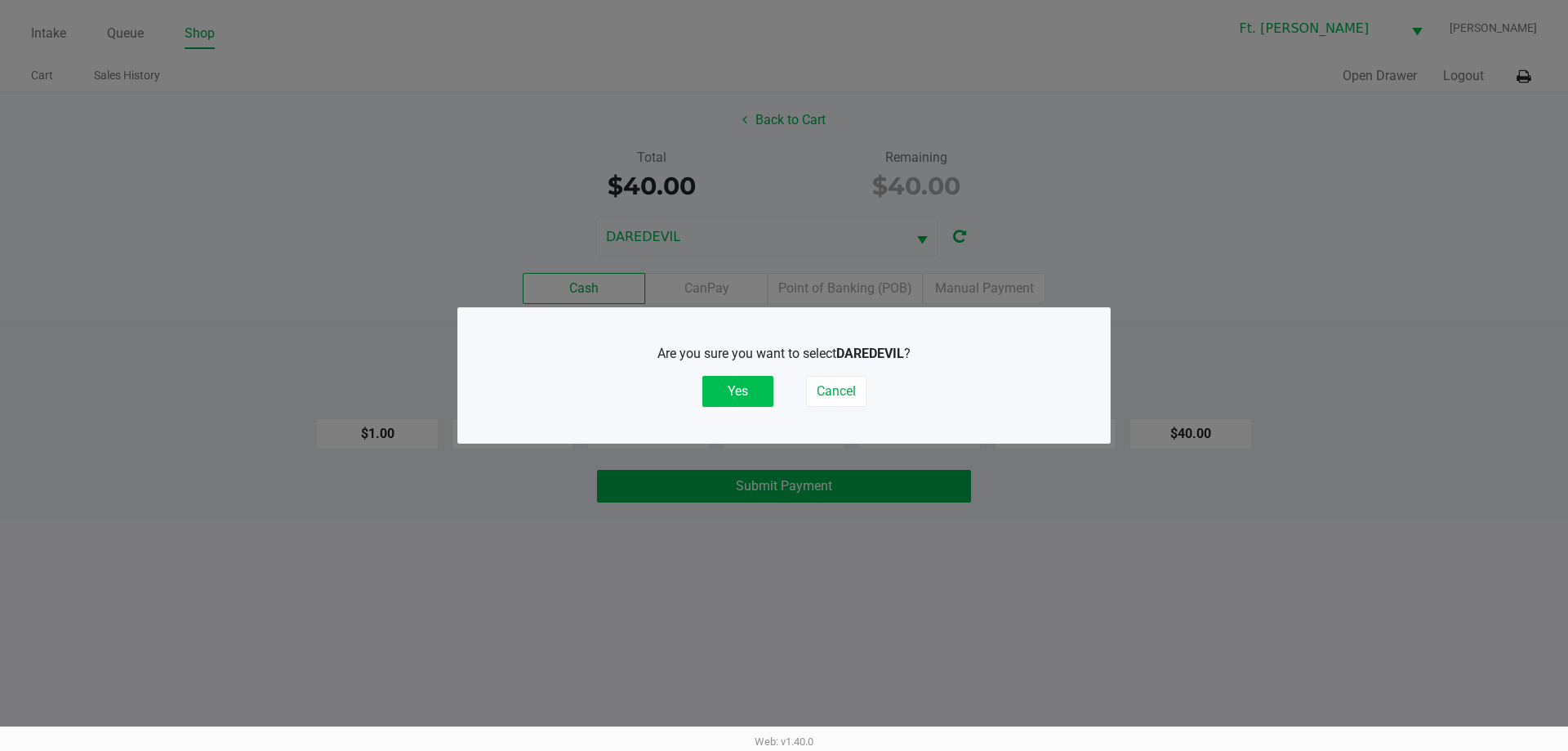
click at [734, 394] on button "Yes" at bounding box center [738, 391] width 71 height 31
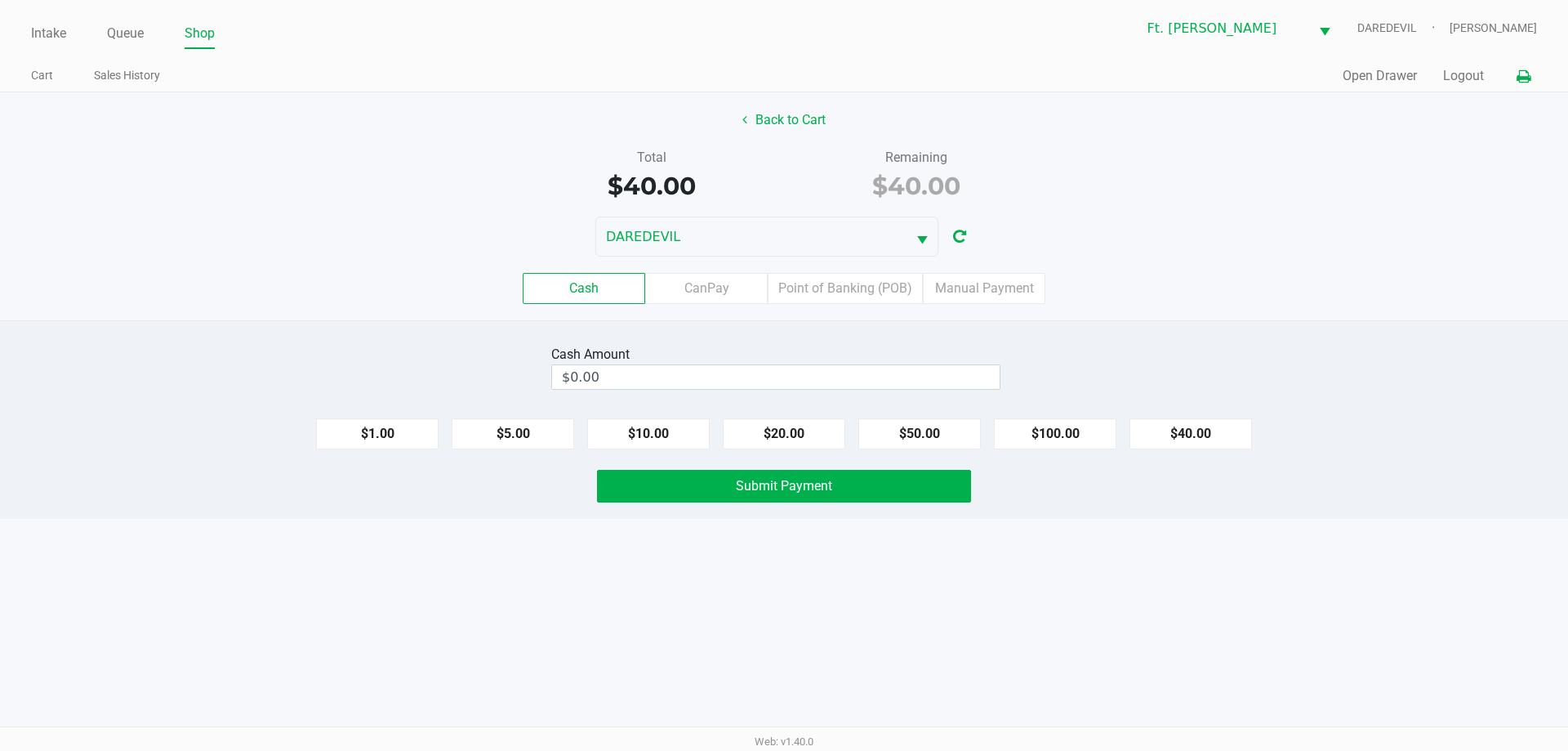
click at [1516, 82] on icon at bounding box center [1523, 76] width 14 height 12
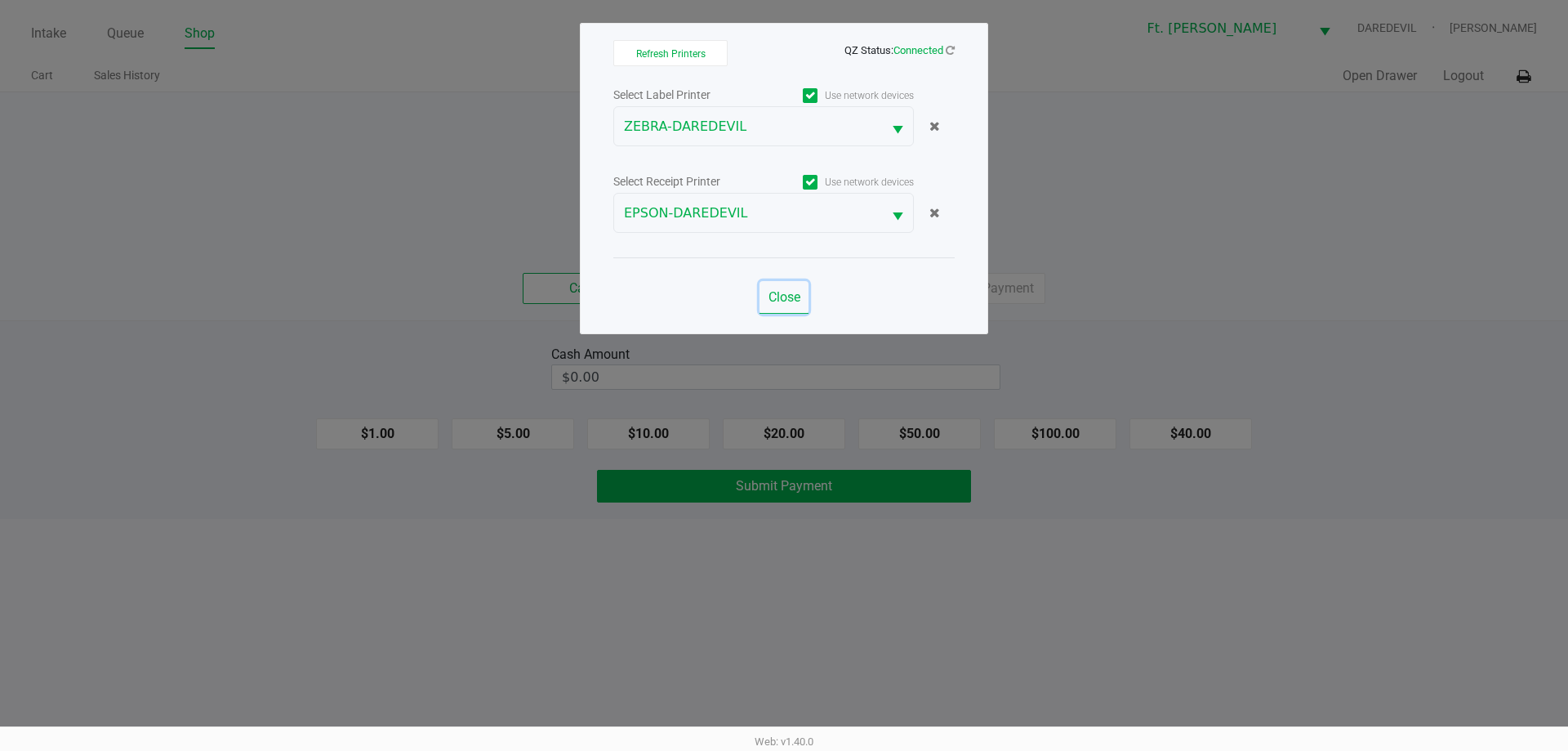
click at [785, 292] on span "Close" at bounding box center [784, 297] width 32 height 16
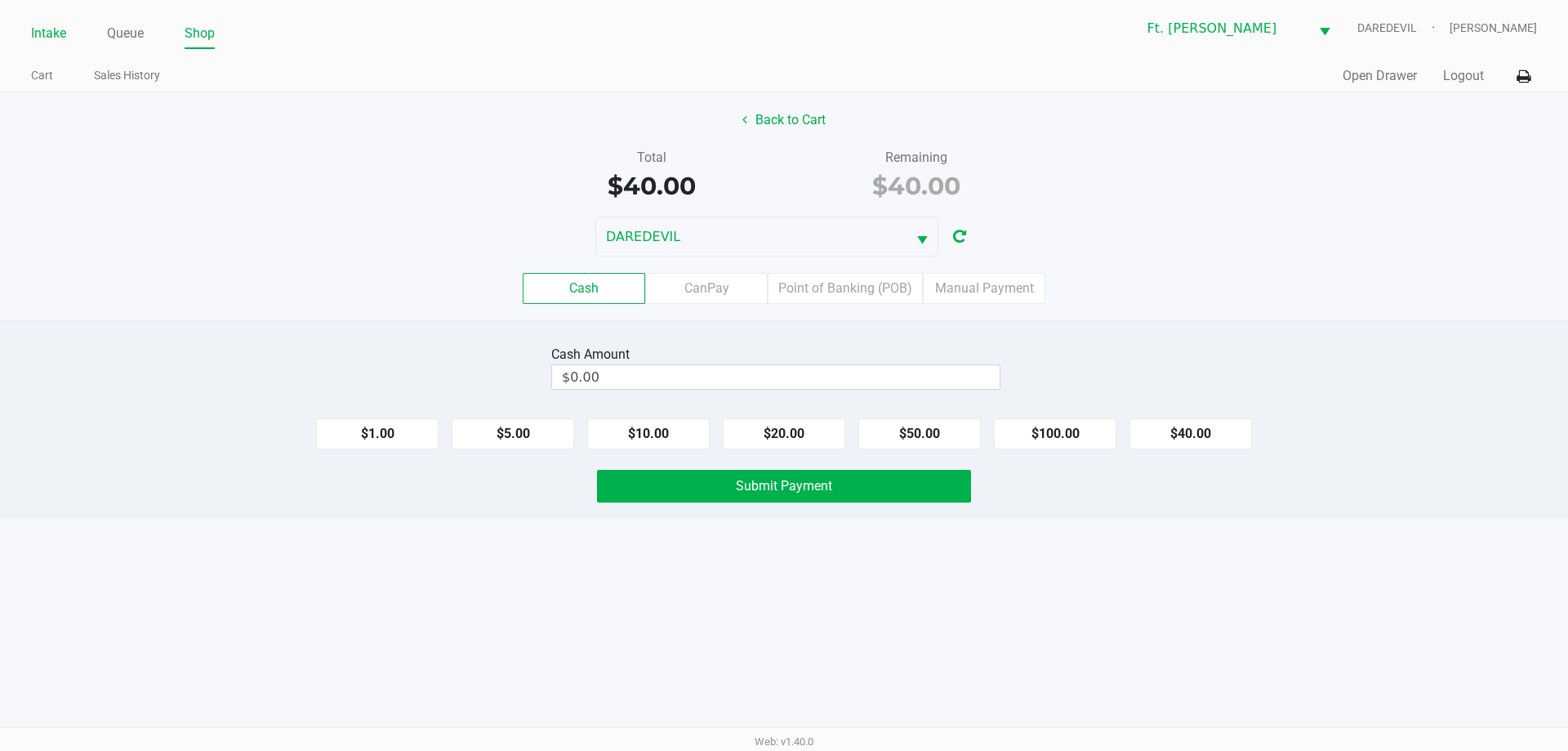
click at [56, 34] on link "Intake" at bounding box center [48, 34] width 35 height 23
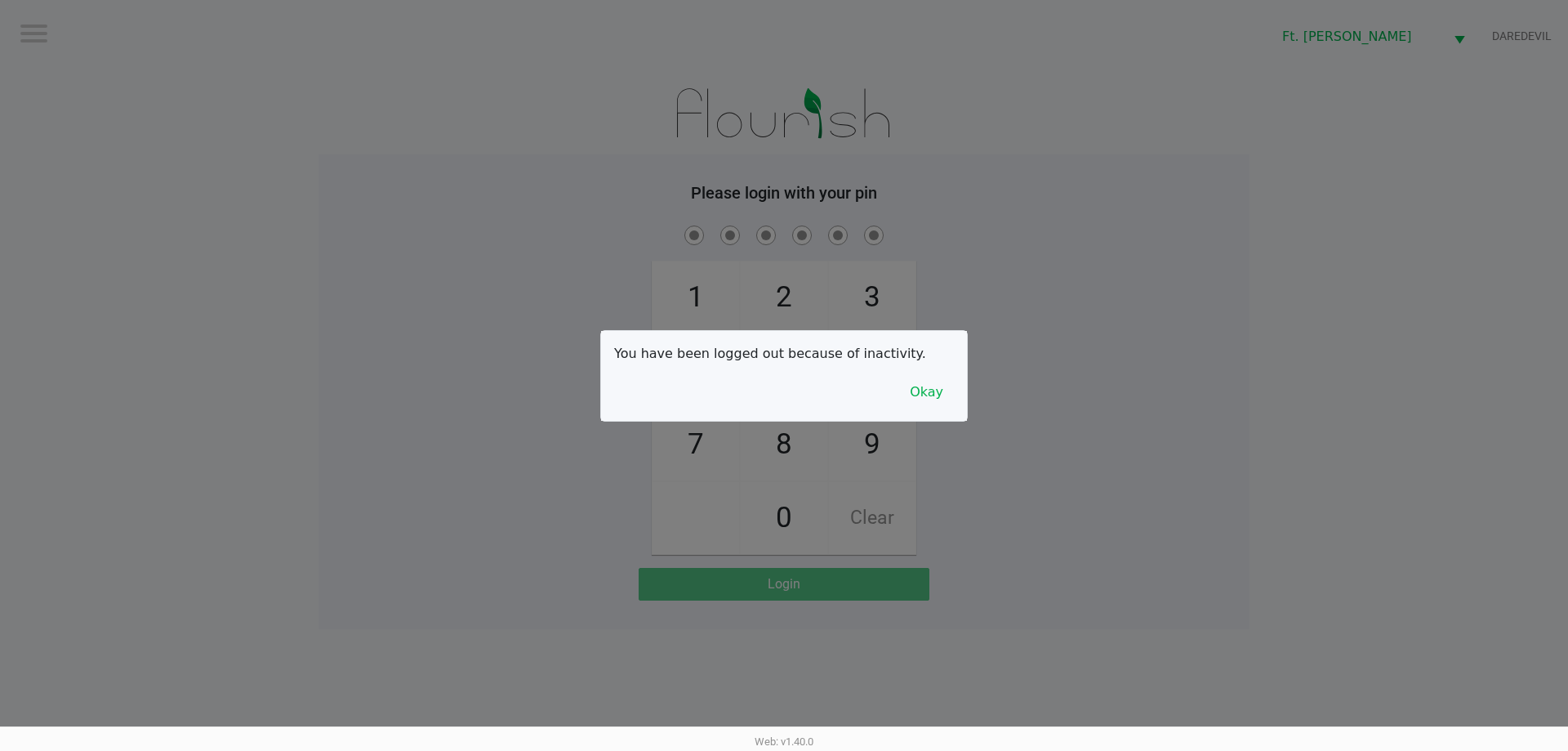
click at [471, 235] on div at bounding box center [784, 376] width 1568 height 751
click at [931, 392] on button "Okay" at bounding box center [926, 392] width 55 height 31
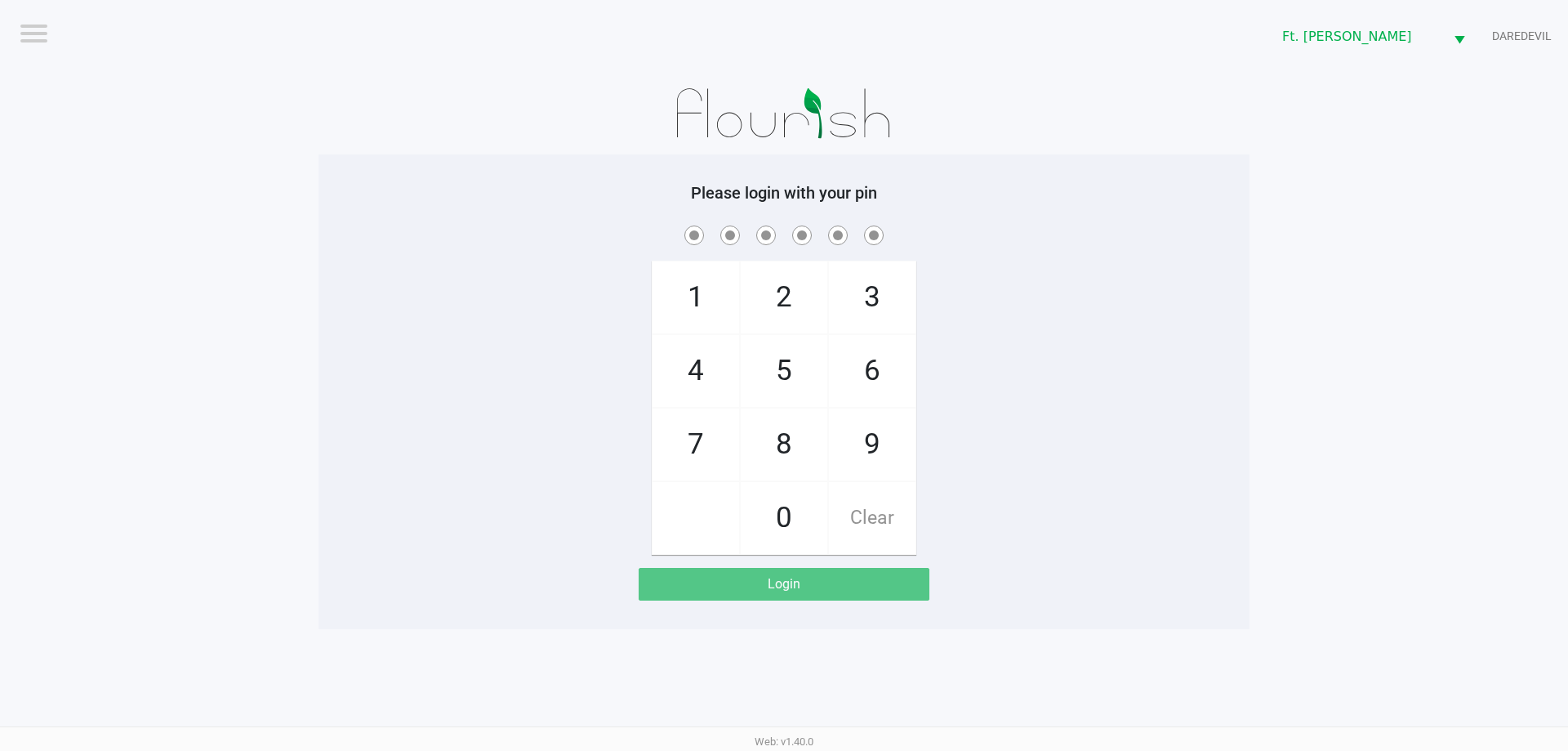
click at [698, 427] on span "7" at bounding box center [695, 444] width 86 height 71
checkbox input "true"
drag, startPoint x: 770, startPoint y: 357, endPoint x: 855, endPoint y: 388, distance: 90.5
click at [771, 357] on span "5" at bounding box center [784, 371] width 86 height 71
checkbox input "true"
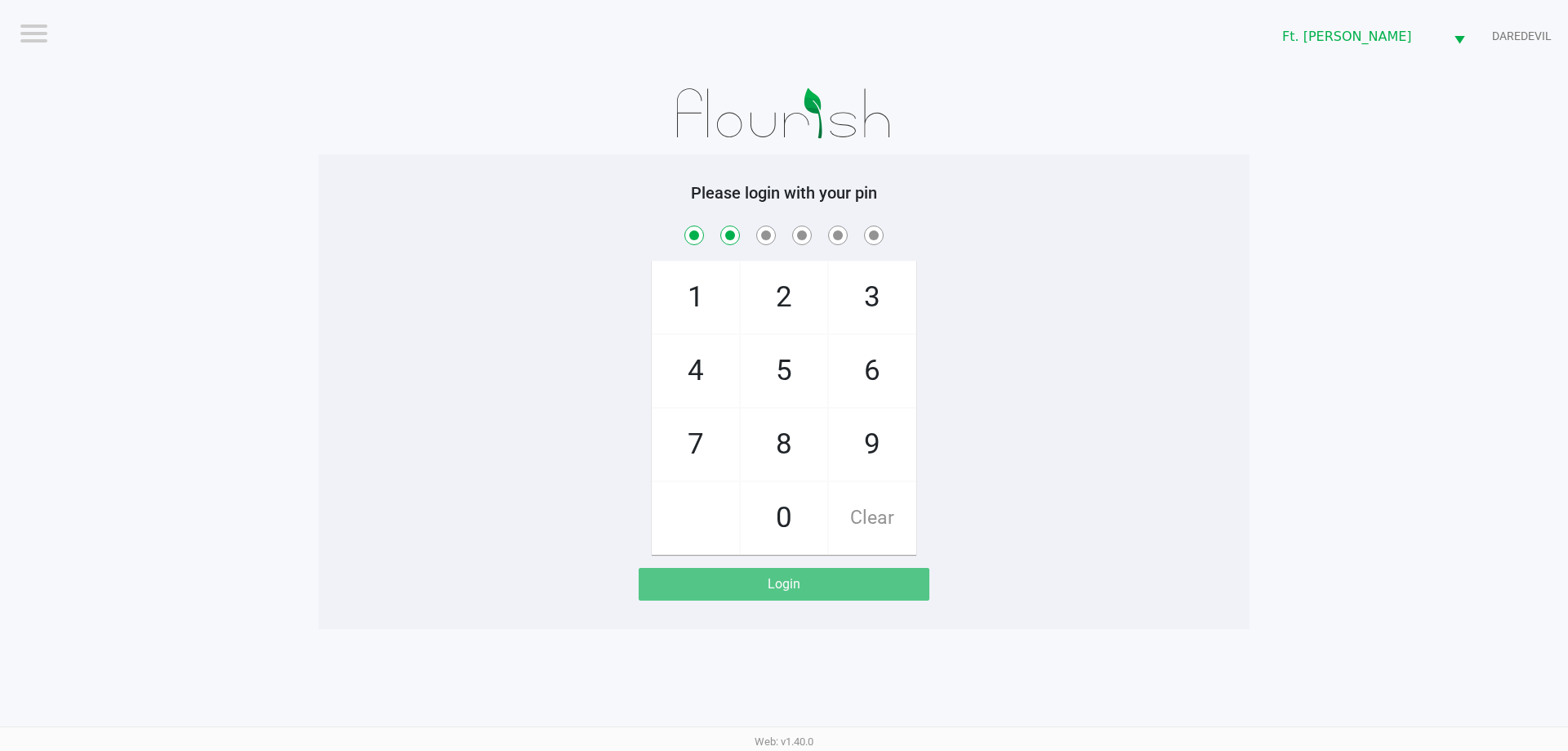
click at [862, 383] on span "6" at bounding box center [871, 371] width 86 height 71
checkbox input "true"
click at [862, 383] on span "6" at bounding box center [871, 371] width 86 height 71
checkbox input "true"
click at [713, 367] on span "4" at bounding box center [695, 371] width 86 height 71
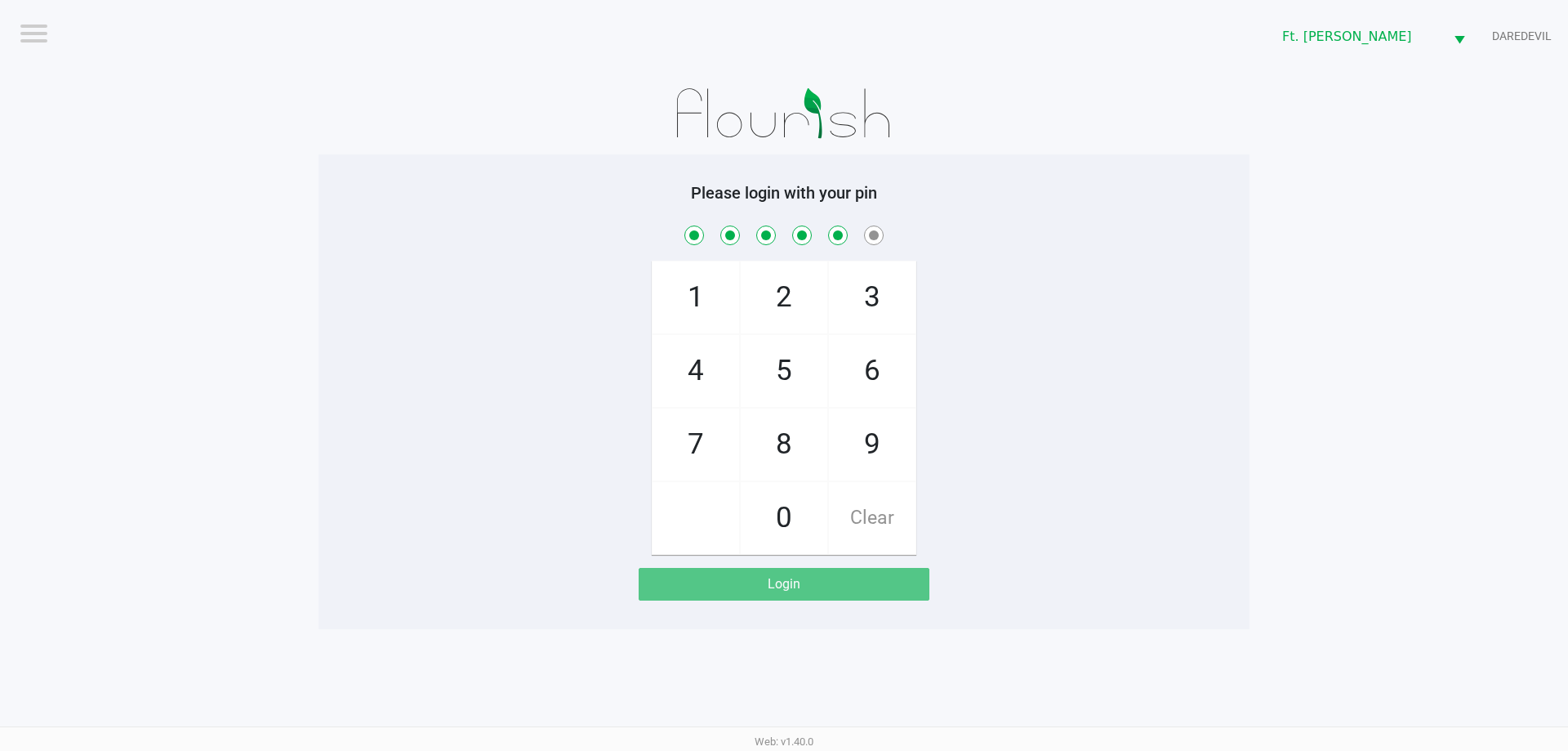
checkbox input "true"
click at [872, 283] on span "3" at bounding box center [871, 297] width 86 height 71
checkbox input "true"
